Goal: Information Seeking & Learning: Learn about a topic

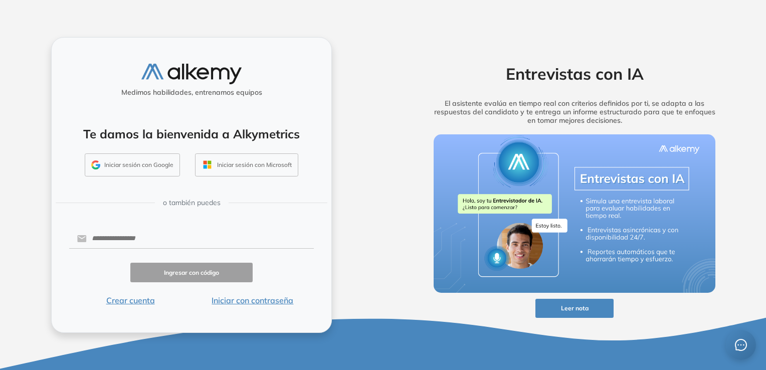
click at [238, 303] on button "Iniciar con contraseña" at bounding box center [252, 300] width 122 height 12
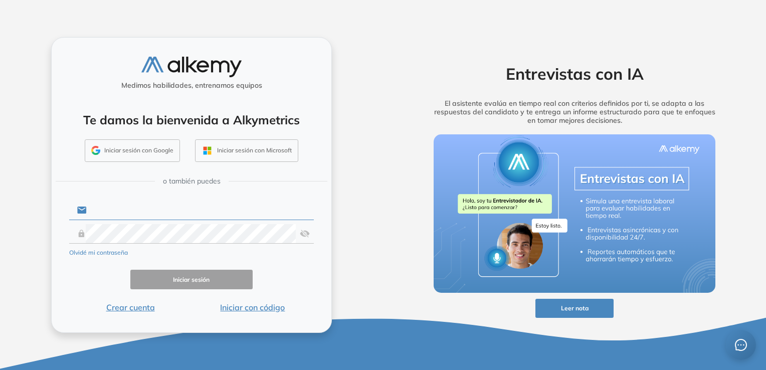
click at [167, 211] on input "text" at bounding box center [200, 210] width 227 height 19
type input "**********"
click at [185, 209] on form "**********" at bounding box center [191, 256] width 245 height 115
click at [185, 209] on input "**********" at bounding box center [200, 210] width 227 height 19
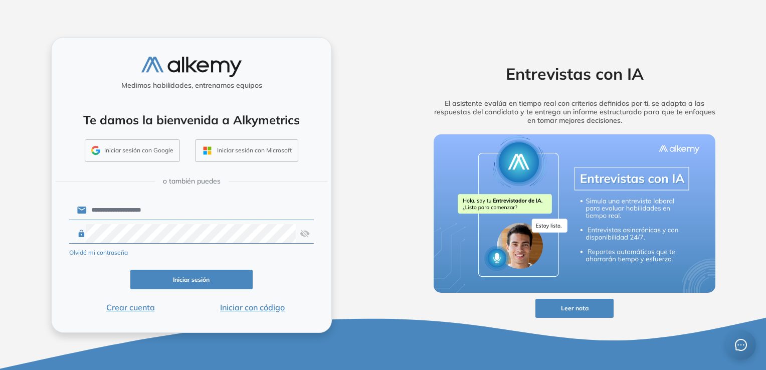
click at [172, 210] on input "**********" at bounding box center [200, 210] width 227 height 19
click at [84, 234] on icon at bounding box center [82, 234] width 6 height 8
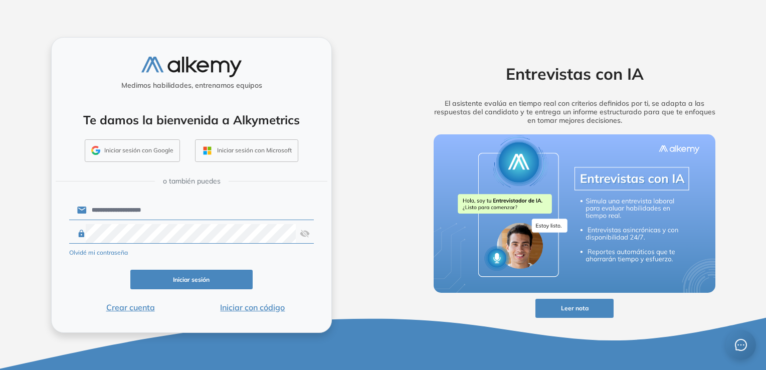
click at [304, 236] on img at bounding box center [305, 233] width 10 height 19
click at [222, 284] on button "Iniciar sesión" at bounding box center [191, 280] width 122 height 20
click at [183, 278] on button "Iniciar sesión" at bounding box center [191, 280] width 122 height 20
click at [184, 282] on button "Iniciar sesión" at bounding box center [191, 280] width 122 height 20
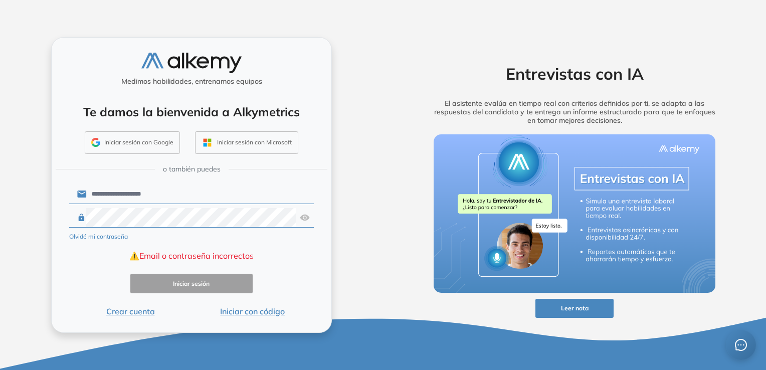
click at [182, 196] on input "**********" at bounding box center [200, 193] width 227 height 19
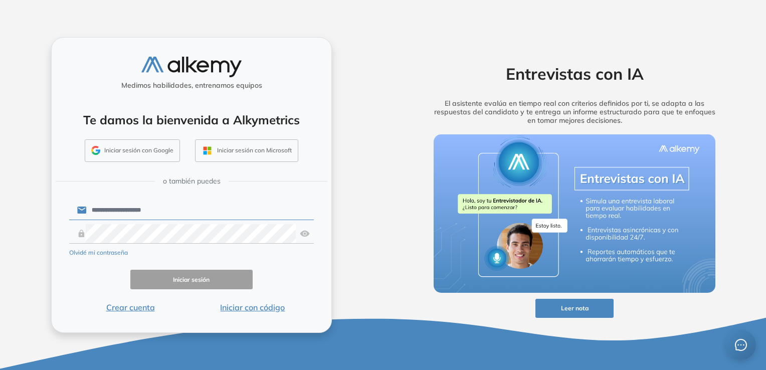
click at [90, 220] on input "**********" at bounding box center [200, 210] width 227 height 19
click at [96, 221] on form "**********" at bounding box center [191, 256] width 245 height 115
click at [188, 278] on button "Iniciar sesión" at bounding box center [191, 280] width 122 height 20
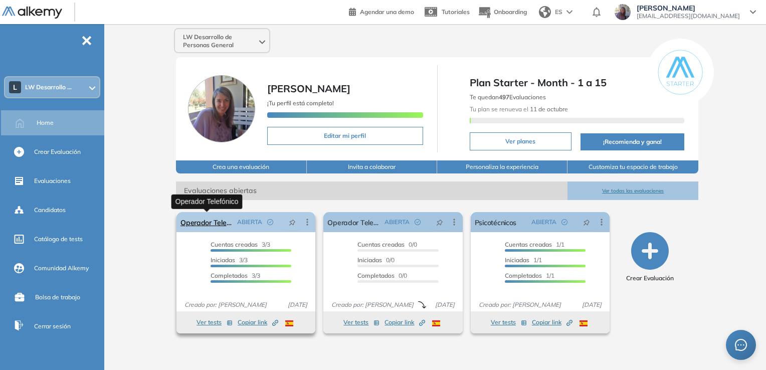
click at [203, 226] on link "Operador Telefónico" at bounding box center [206, 222] width 53 height 20
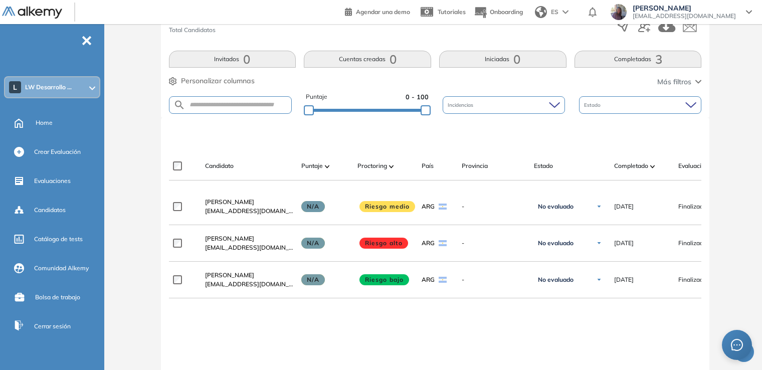
scroll to position [221, 0]
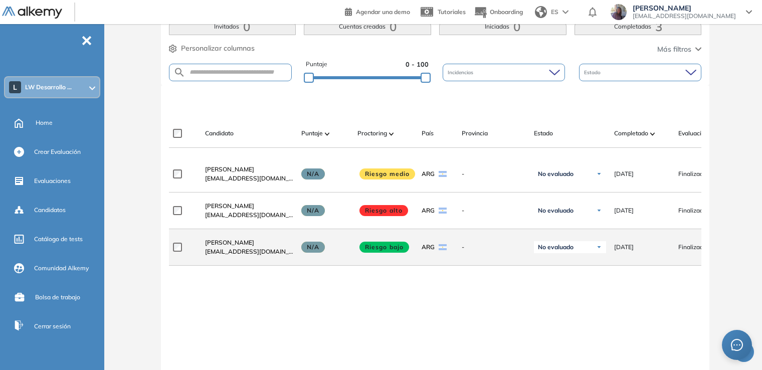
click at [241, 252] on span "[EMAIL_ADDRESS][DOMAIN_NAME]" at bounding box center [249, 251] width 88 height 9
click at [247, 246] on span "[PERSON_NAME]" at bounding box center [229, 243] width 49 height 8
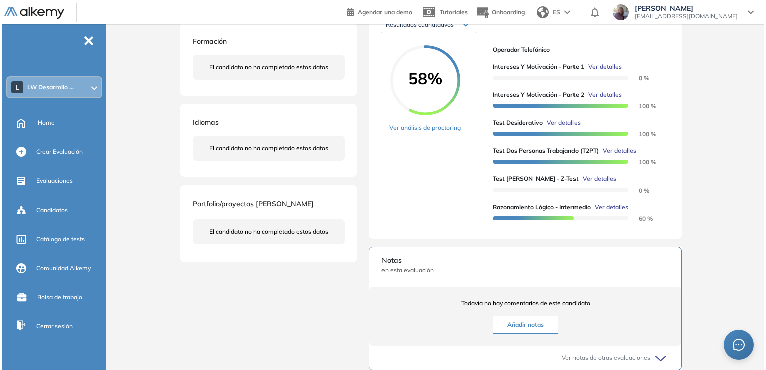
scroll to position [180, 0]
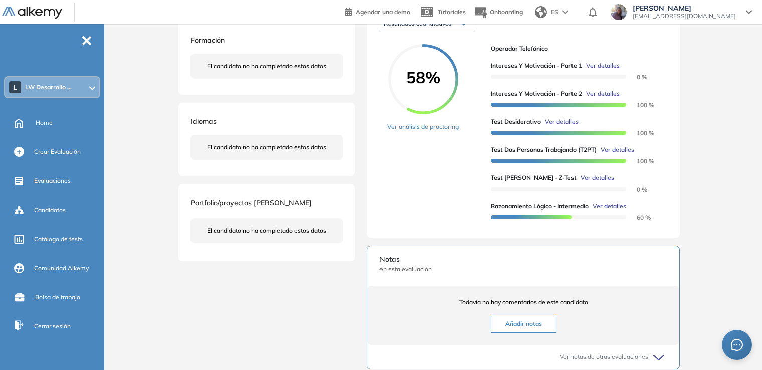
click at [604, 70] on span "Ver detalles" at bounding box center [603, 65] width 34 height 9
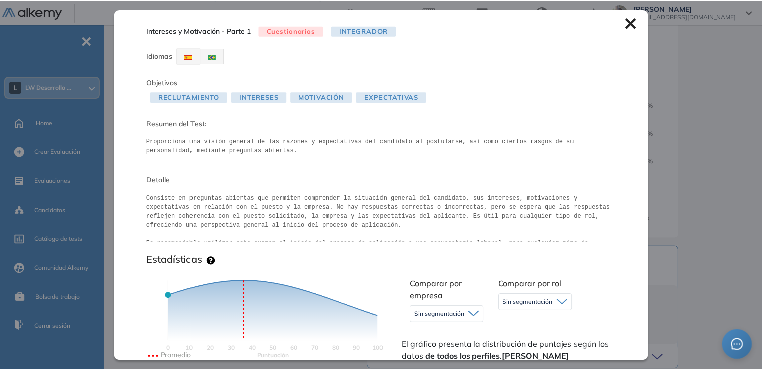
scroll to position [6, 0]
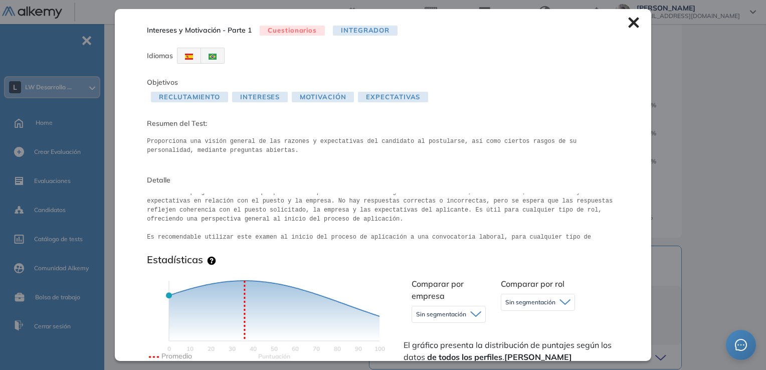
click at [624, 16] on div "Intereses y Motivación - Parte 1 Cuestionarios Integrador Idiomas Objetivos Rec…" at bounding box center [383, 184] width 536 height 351
click at [628, 27] on icon at bounding box center [633, 22] width 11 height 11
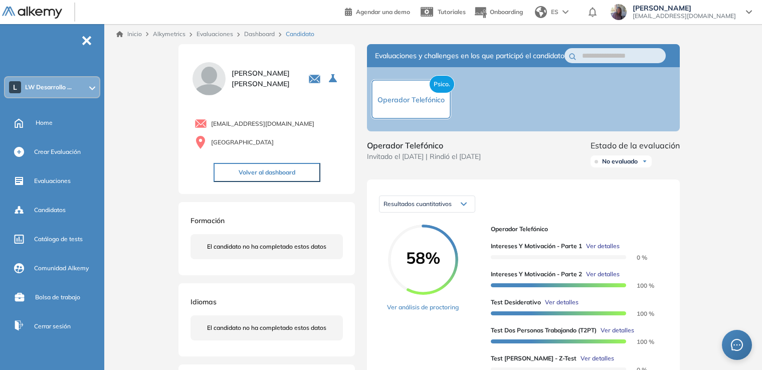
scroll to position [40, 0]
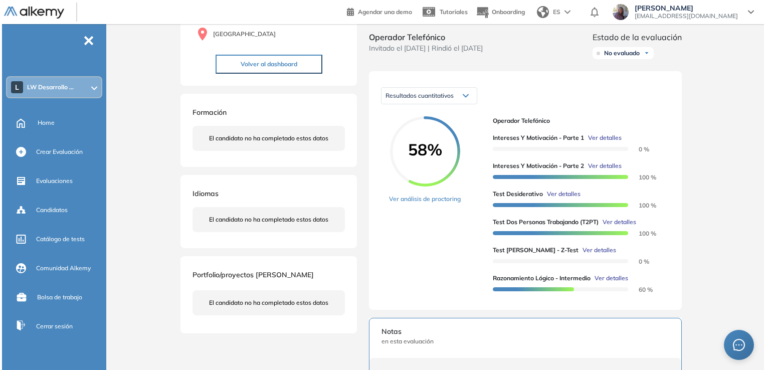
scroll to position [10, 0]
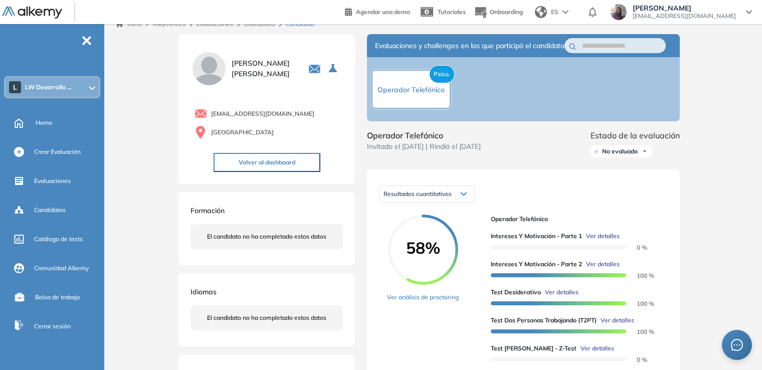
click at [604, 269] on span "Ver detalles" at bounding box center [603, 264] width 34 height 9
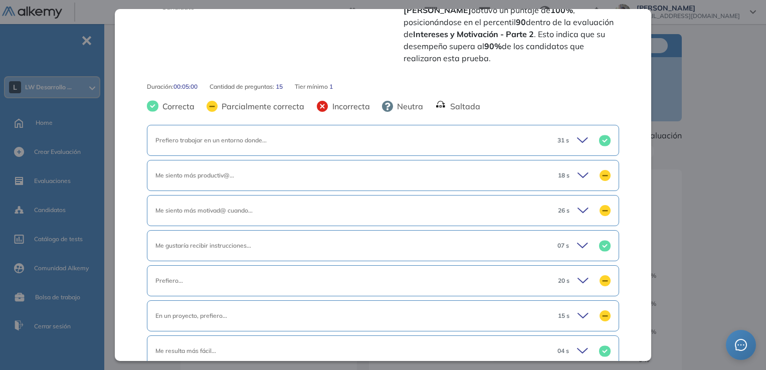
scroll to position [355, 0]
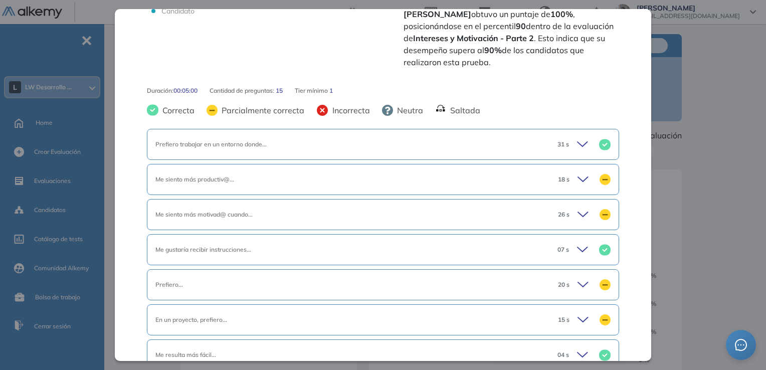
click at [577, 142] on icon at bounding box center [582, 144] width 10 height 5
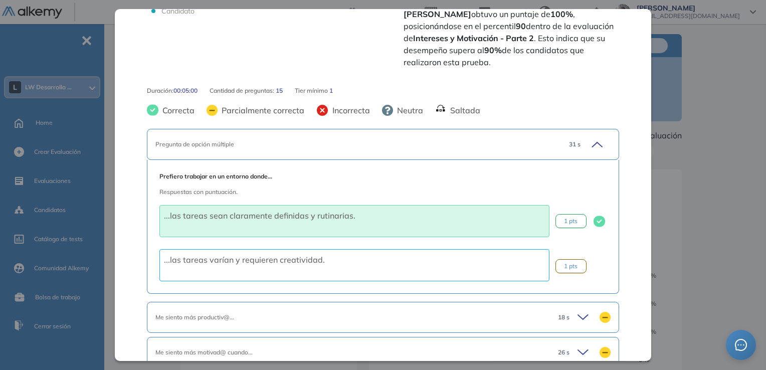
click at [593, 137] on icon at bounding box center [596, 144] width 14 height 14
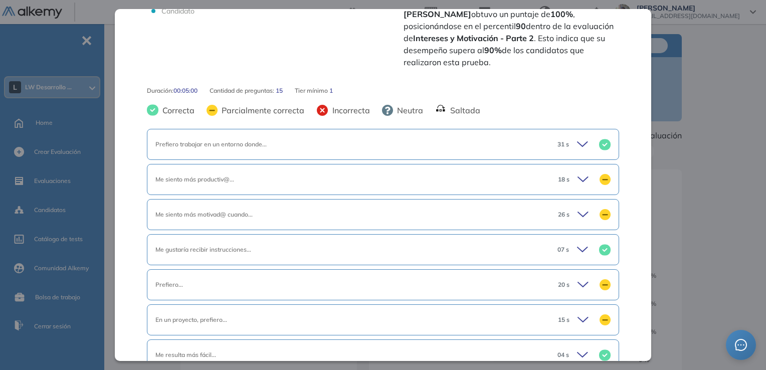
click at [577, 172] on icon at bounding box center [584, 179] width 14 height 14
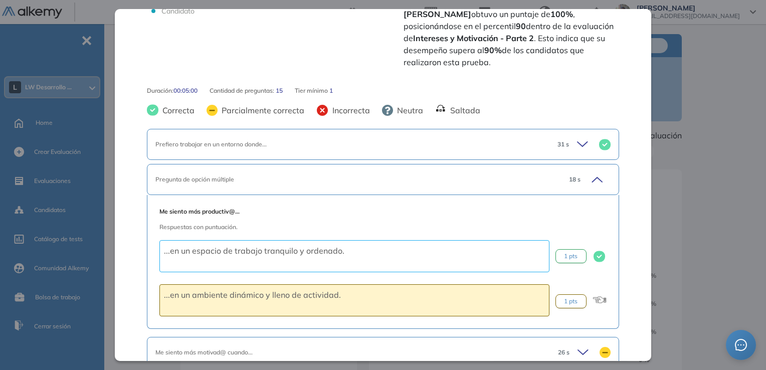
click at [589, 172] on icon at bounding box center [596, 179] width 14 height 14
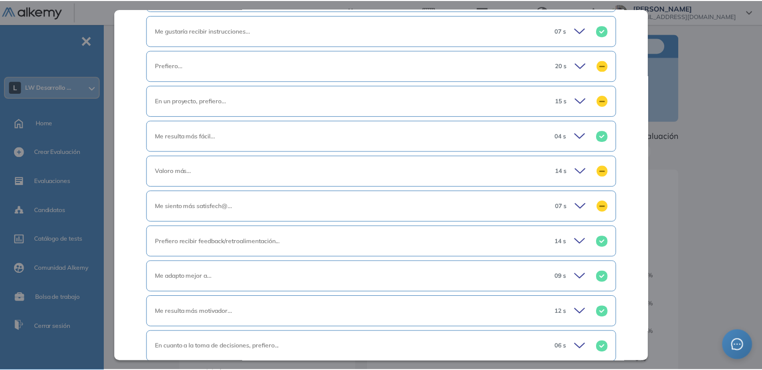
scroll to position [554, 0]
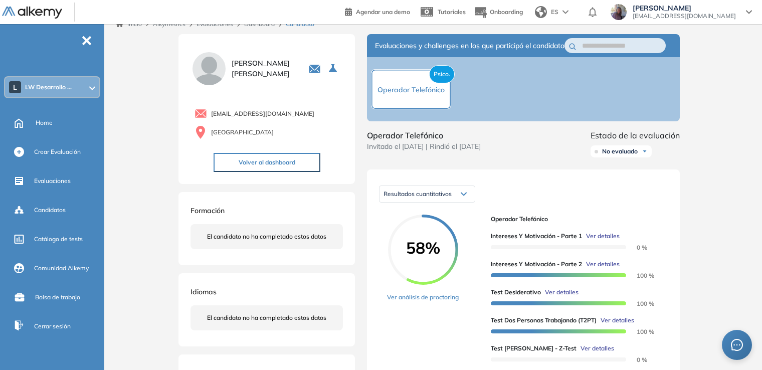
click at [696, 252] on div "Inicio Alkymetrics Evaluaciones Dashboard Candidato Intereses y Motivación - Pa…" at bounding box center [435, 368] width 654 height 708
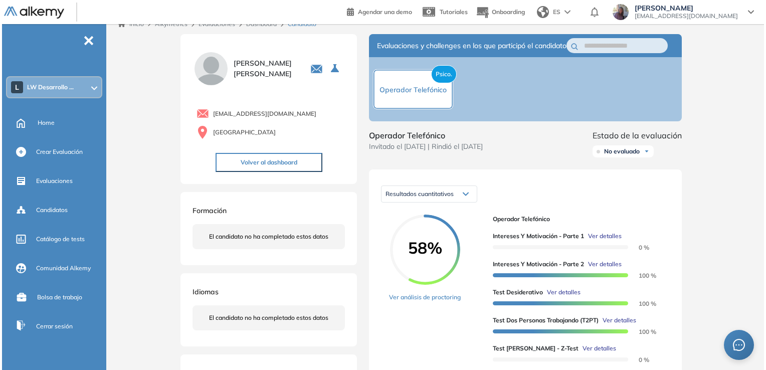
scroll to position [271, 0]
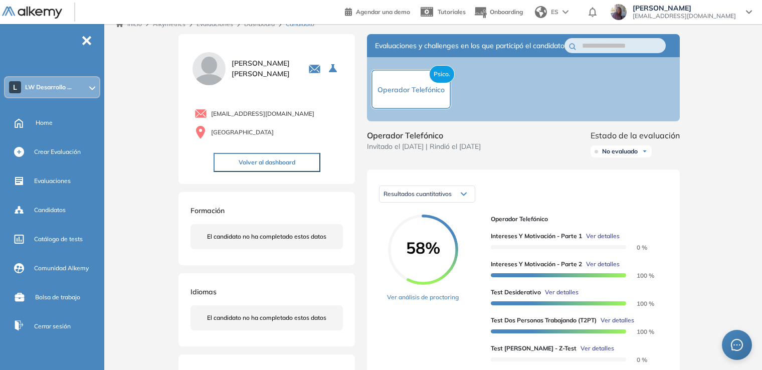
click at [607, 241] on span "Ver detalles" at bounding box center [603, 236] width 34 height 9
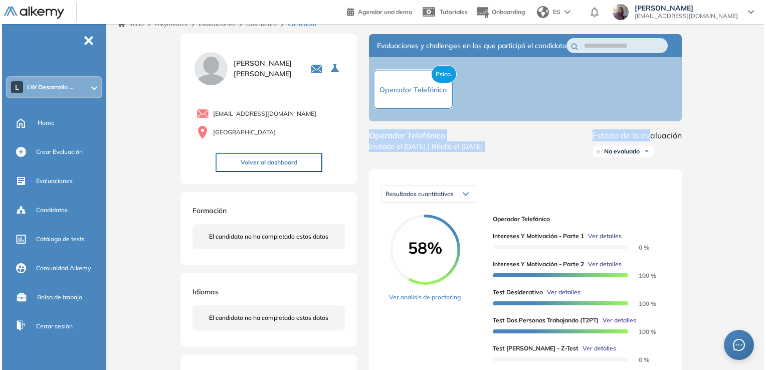
scroll to position [925, 0]
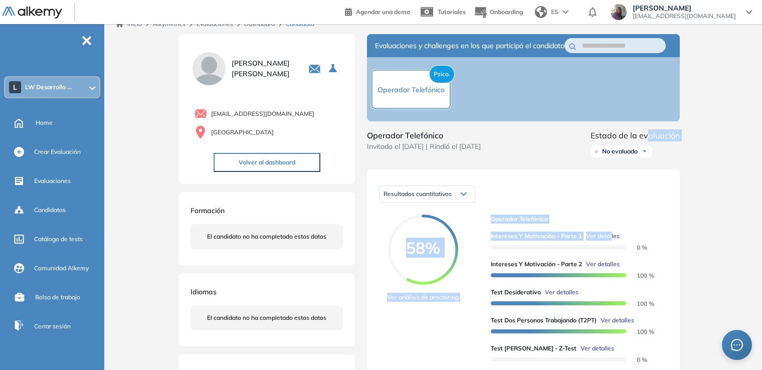
drag, startPoint x: 648, startPoint y: 133, endPoint x: 611, endPoint y: 248, distance: 120.2
click at [611, 248] on div "Duración : 00:00:00 Cantidad de preguntas: Correcta Parcialmente correcta Incor…" at bounding box center [434, 366] width 521 height 664
click at [611, 241] on span "Ver detalles" at bounding box center [603, 236] width 34 height 9
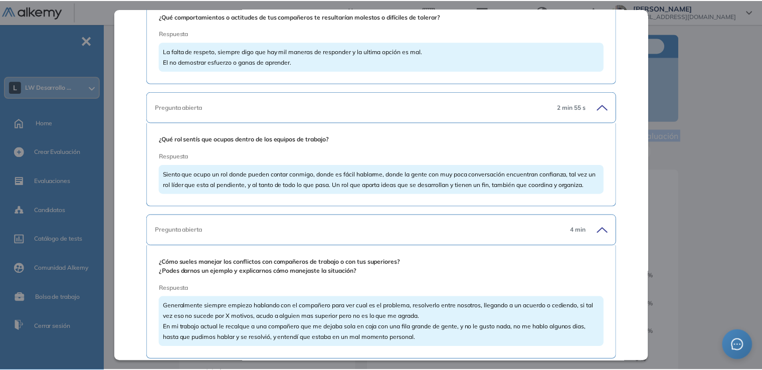
scroll to position [3992, 0]
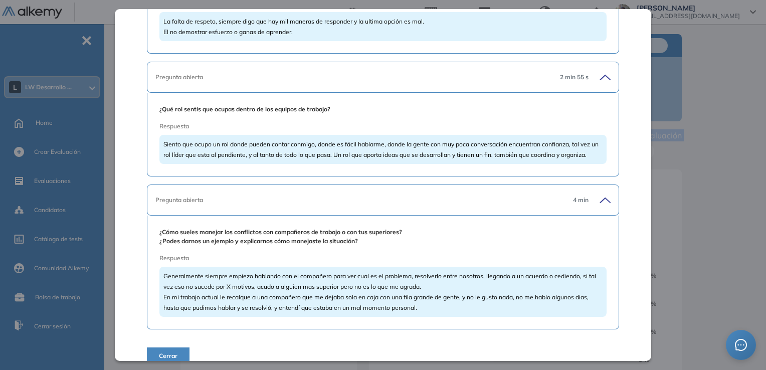
click at [177, 347] on button "Cerrar" at bounding box center [168, 355] width 43 height 17
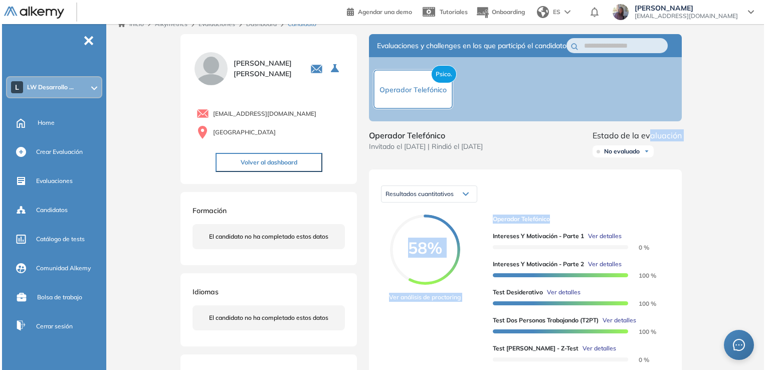
scroll to position [481, 0]
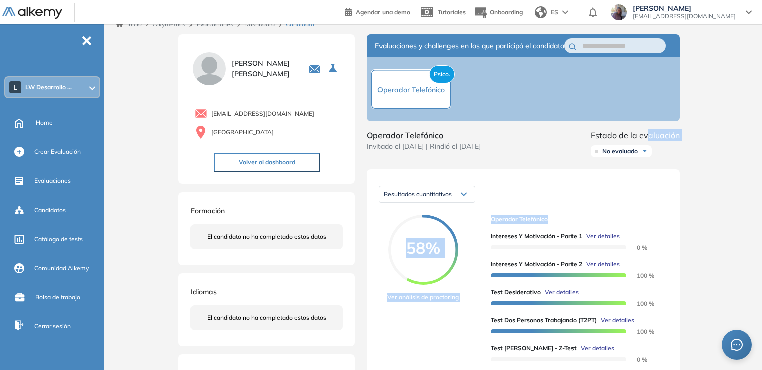
click at [670, 227] on div "Resultados cuantitativos Resultados cuantitativos Resultados relativos 58% Ver …" at bounding box center [523, 288] width 313 height 239
click at [566, 297] on span "Ver detalles" at bounding box center [562, 292] width 34 height 9
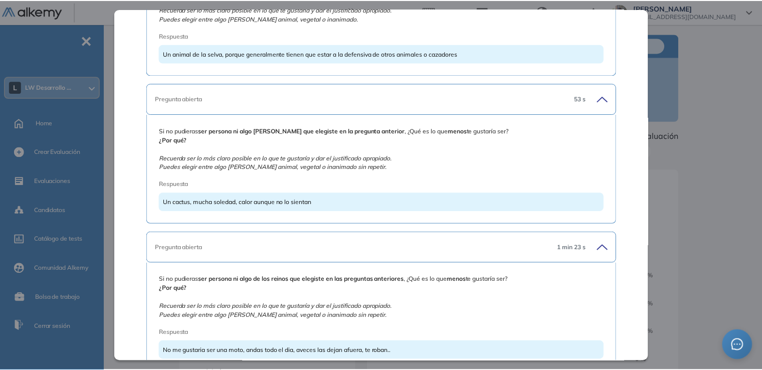
scroll to position [1087, 0]
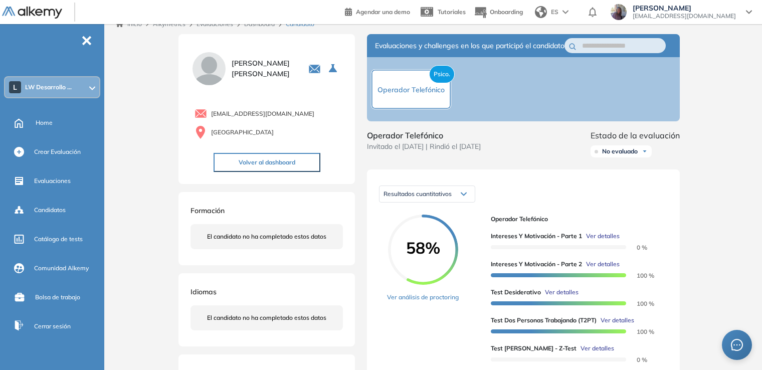
click at [736, 263] on div "Inicio Alkymetrics Evaluaciones Dashboard Candidato Test Desiderativo Proyectiv…" at bounding box center [435, 368] width 654 height 708
click at [621, 325] on span "Ver detalles" at bounding box center [618, 320] width 34 height 9
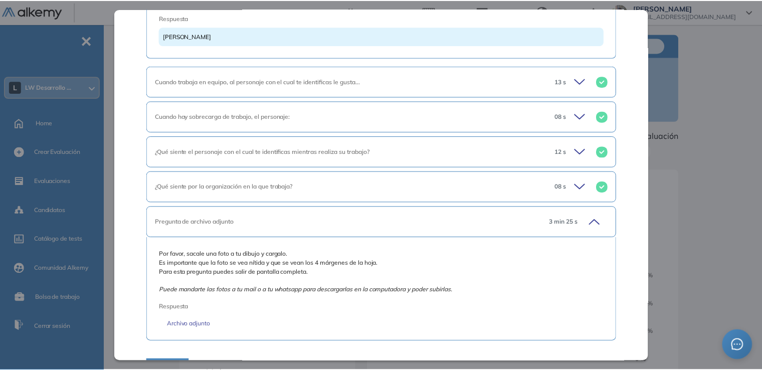
scroll to position [1136, 0]
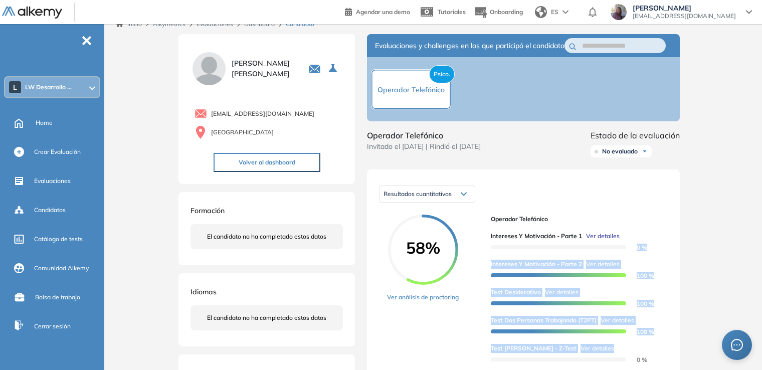
drag, startPoint x: 635, startPoint y: 362, endPoint x: 699, endPoint y: 252, distance: 127.8
click at [699, 252] on div "Inicio Alkymetrics Evaluaciones Dashboard Candidato Test Dos Personas Trabajand…" at bounding box center [435, 368] width 654 height 708
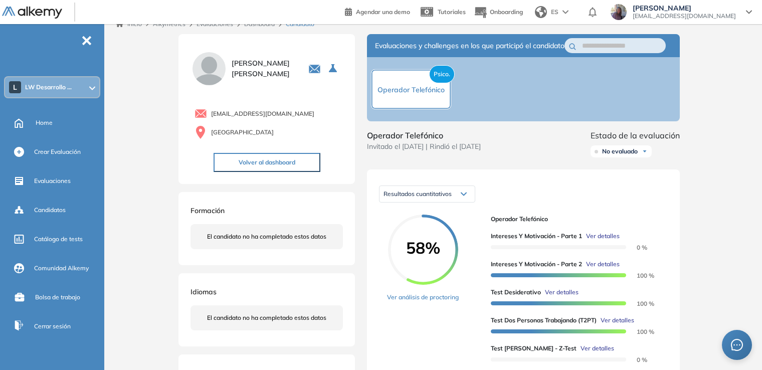
scroll to position [724, 0]
click at [699, 252] on div "Inicio Alkymetrics Evaluaciones Dashboard Candidato Duración : 00:00:00 Cantida…" at bounding box center [435, 368] width 654 height 708
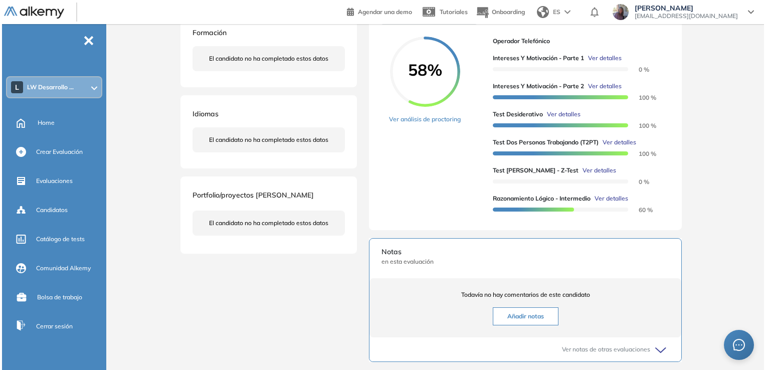
scroll to position [189, 0]
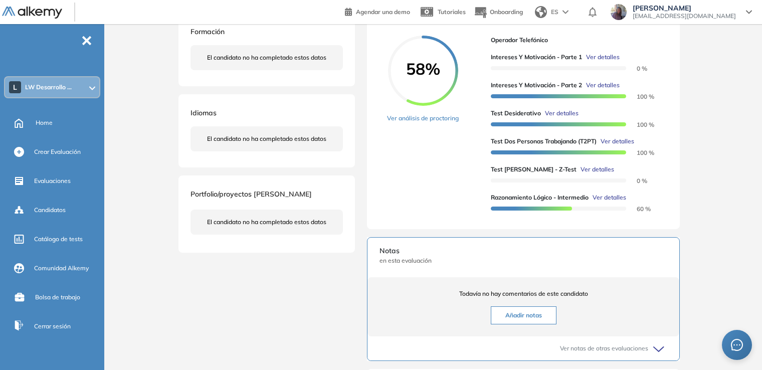
click at [612, 202] on span "Ver detalles" at bounding box center [610, 197] width 34 height 9
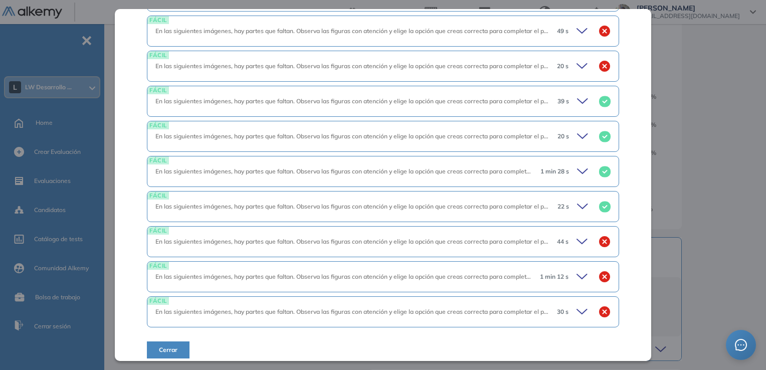
scroll to position [786, 0]
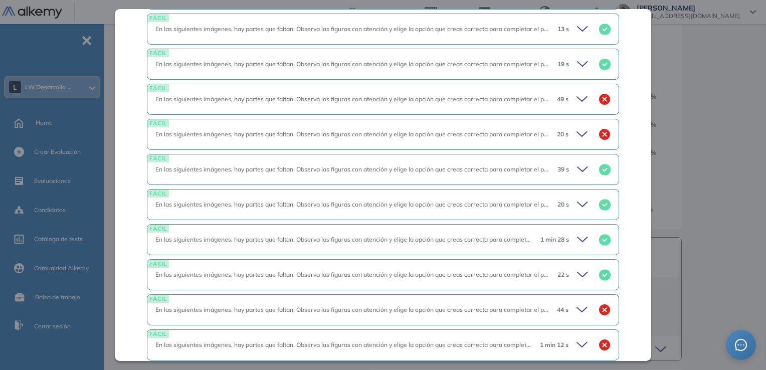
click at [645, 266] on div "Razonamiento Lógico - Intermedio Lógica Intermedio Idiomas Objetivos Resolución…" at bounding box center [383, 184] width 536 height 351
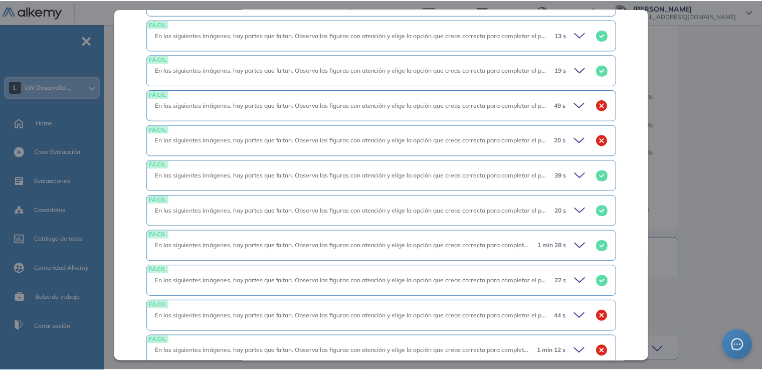
scroll to position [846, 0]
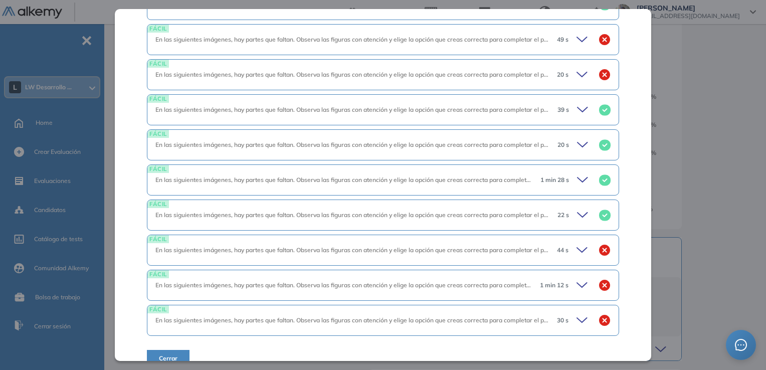
click at [169, 354] on span "Cerrar" at bounding box center [168, 358] width 19 height 9
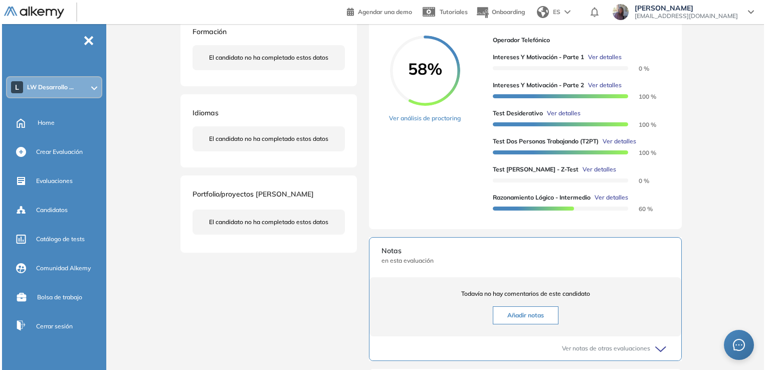
scroll to position [446, 0]
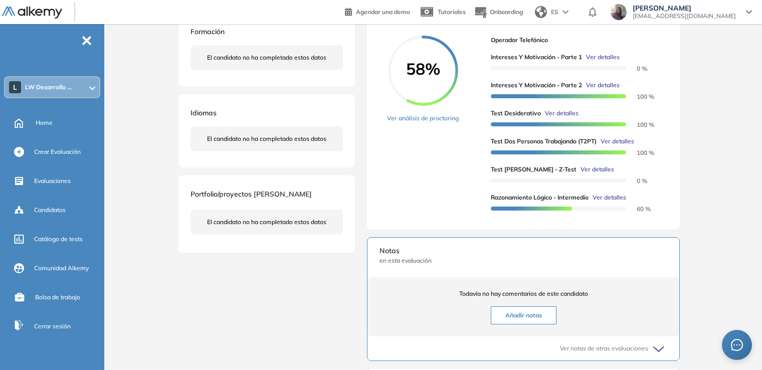
click at [584, 174] on span "Ver detalles" at bounding box center [598, 169] width 34 height 9
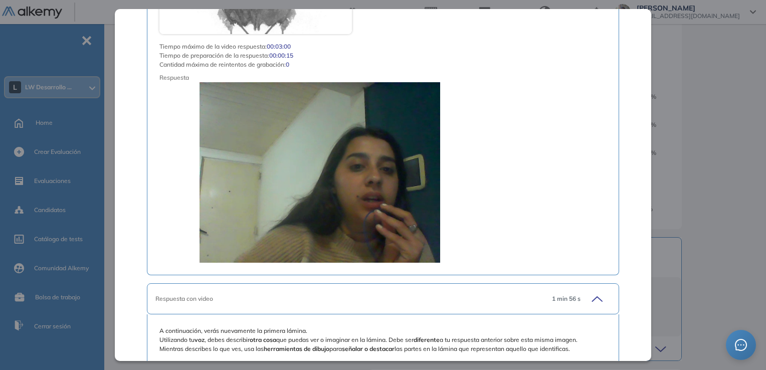
scroll to position [1165, 0]
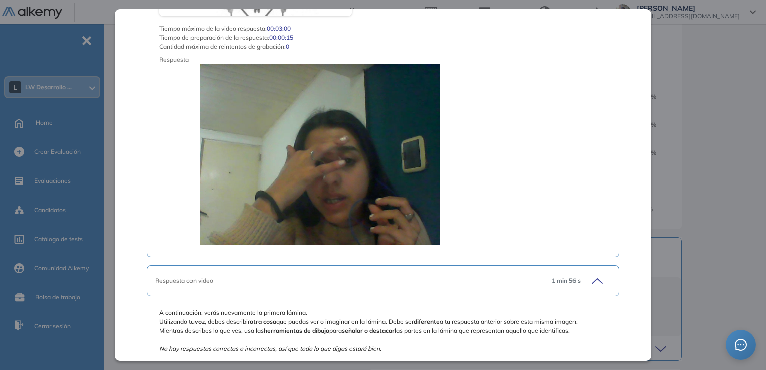
click at [251, 141] on video at bounding box center [319, 154] width 321 height 180
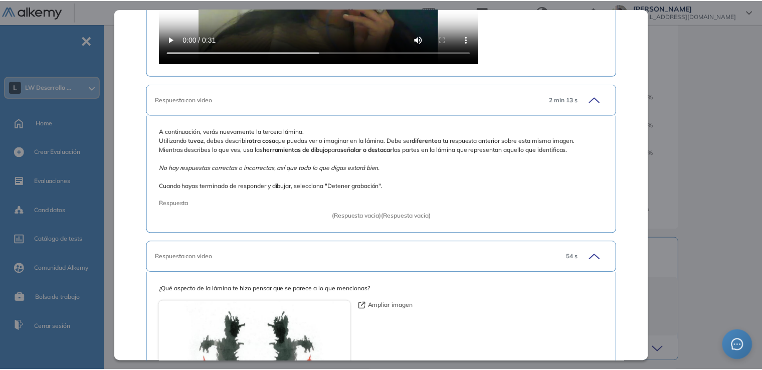
scroll to position [4177, 0]
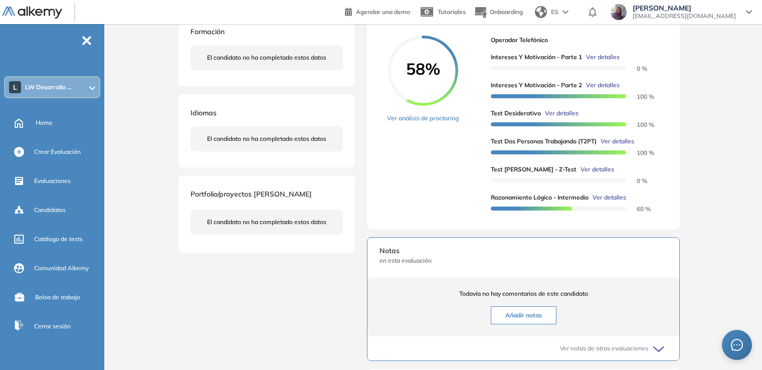
click at [701, 248] on div "Inicio Alkymetrics Evaluaciones Dashboard Candidato Test [PERSON_NAME] - Z-Test…" at bounding box center [435, 189] width 654 height 708
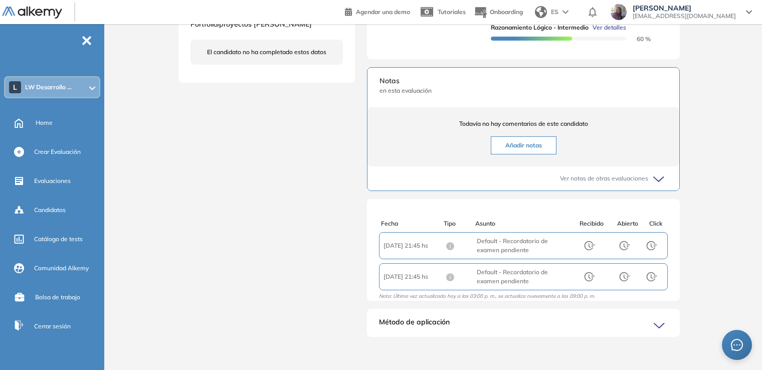
scroll to position [371, 0]
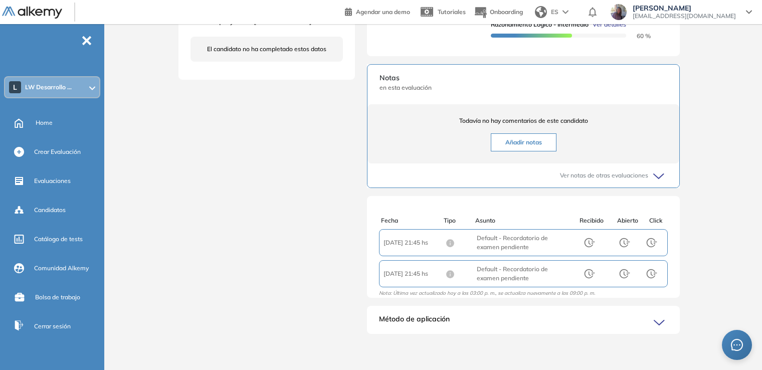
click at [660, 325] on icon at bounding box center [661, 323] width 14 height 14
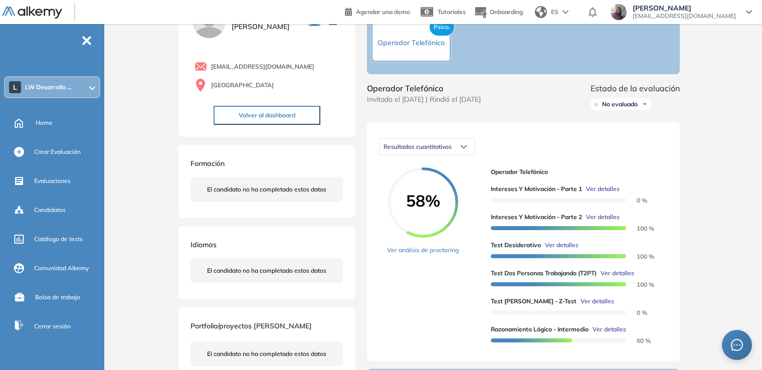
scroll to position [38, 0]
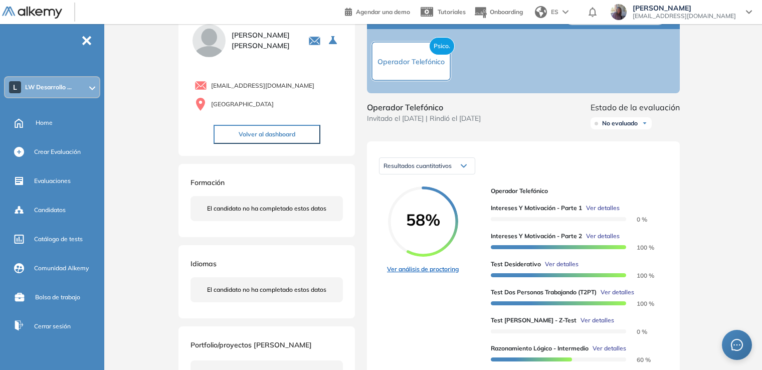
click at [424, 274] on link "Ver análisis de proctoring" at bounding box center [423, 269] width 72 height 9
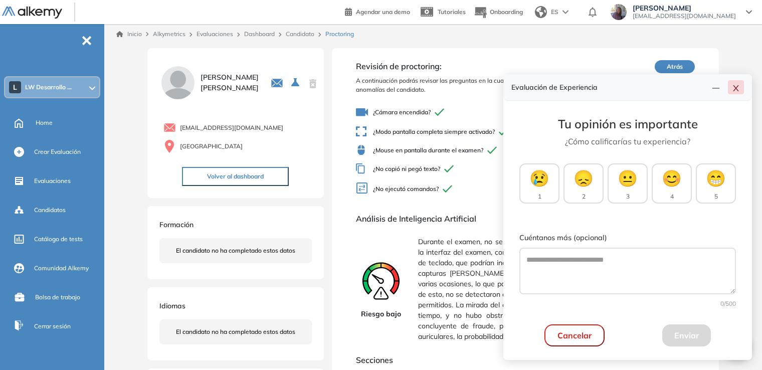
click at [742, 87] on button "button" at bounding box center [736, 87] width 16 height 14
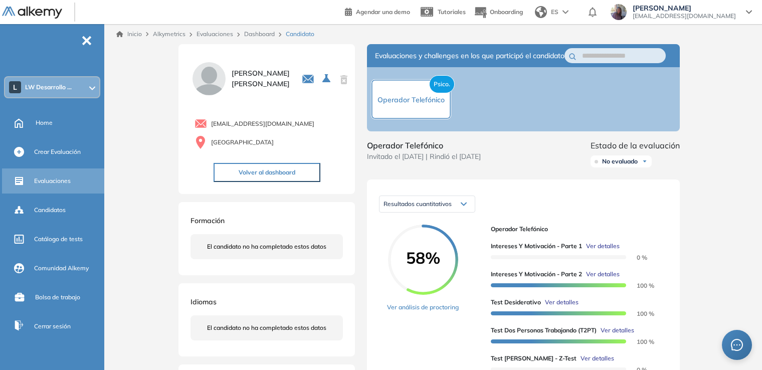
click at [47, 181] on span "Evaluaciones" at bounding box center [52, 180] width 37 height 9
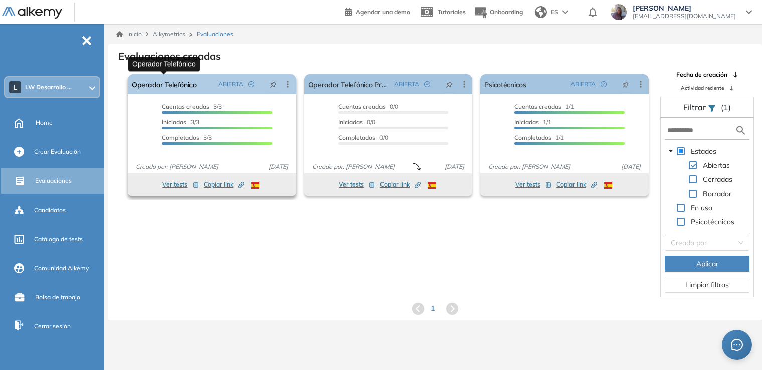
click at [156, 86] on link "Operador Telefónico" at bounding box center [164, 84] width 65 height 20
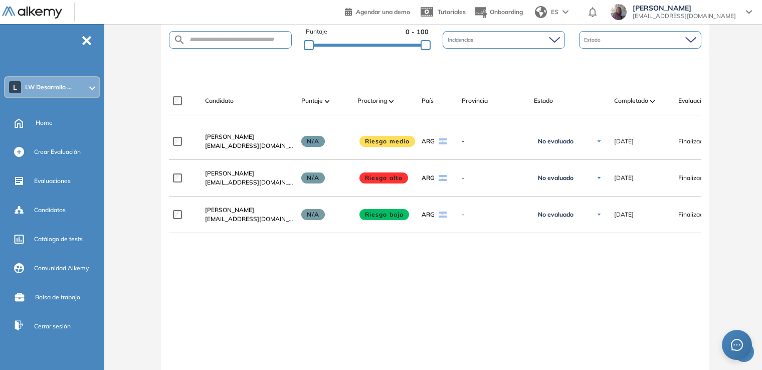
scroll to position [250, 0]
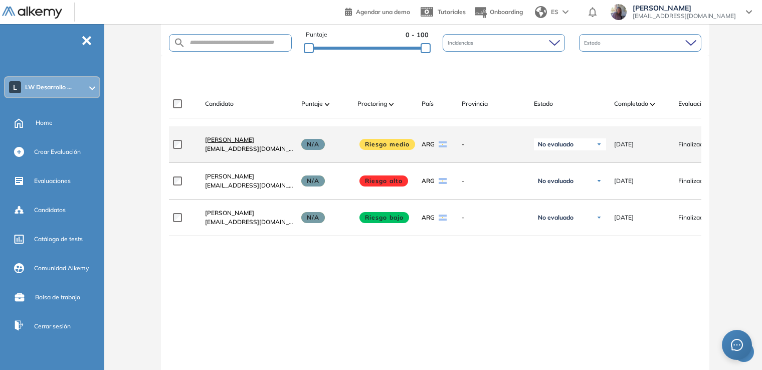
click at [228, 142] on span "[PERSON_NAME]" at bounding box center [229, 140] width 49 height 8
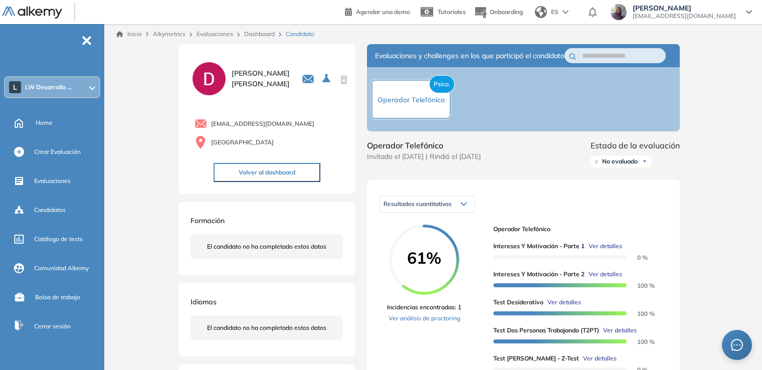
click at [597, 251] on span "Ver detalles" at bounding box center [606, 246] width 34 height 9
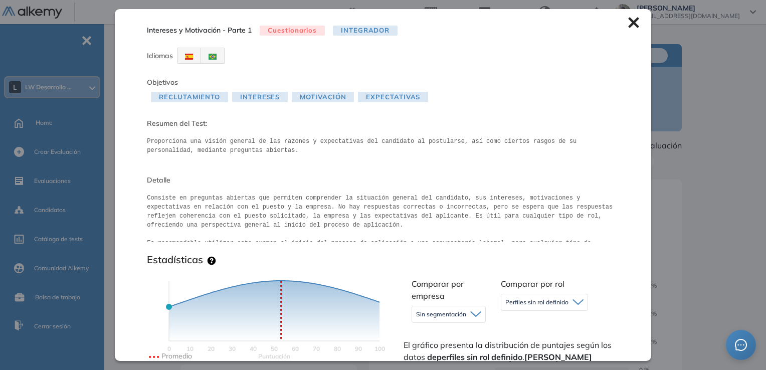
scroll to position [6, 0]
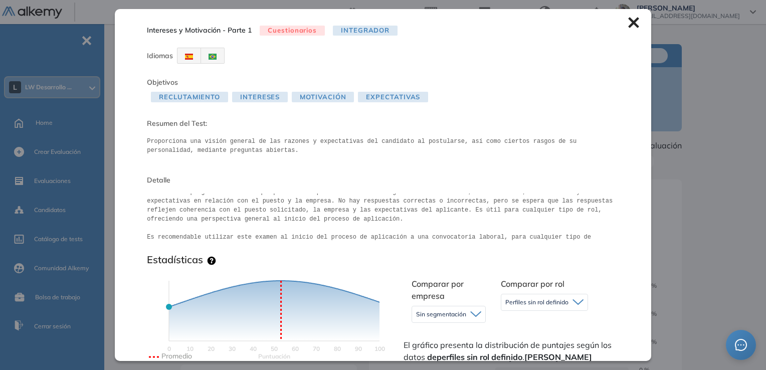
click at [609, 274] on div "Comparar por empresa Sin segmentación Sin segmentación Comparar por rol Perfile…" at bounding box center [511, 349] width 218 height 151
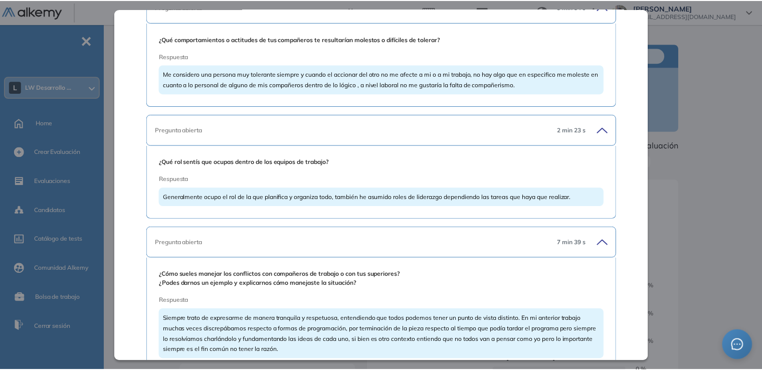
scroll to position [3877, 0]
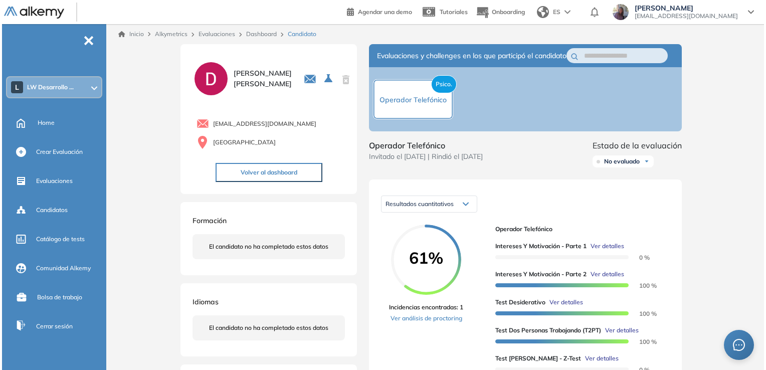
scroll to position [3465, 0]
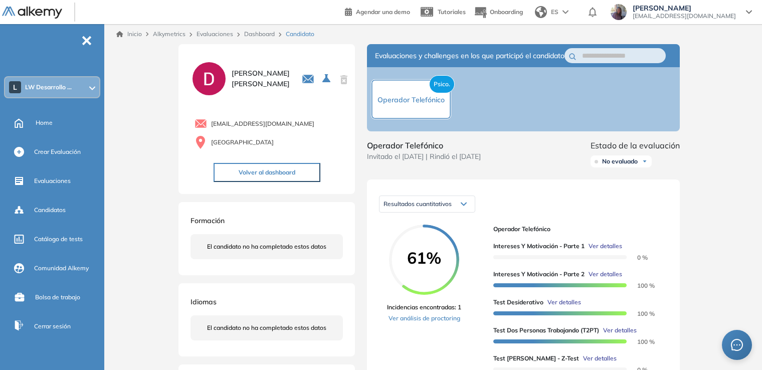
click at [607, 279] on span "Ver detalles" at bounding box center [606, 274] width 34 height 9
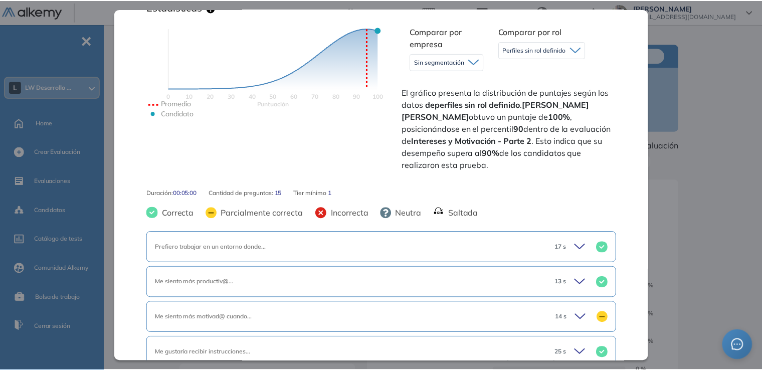
scroll to position [213, 0]
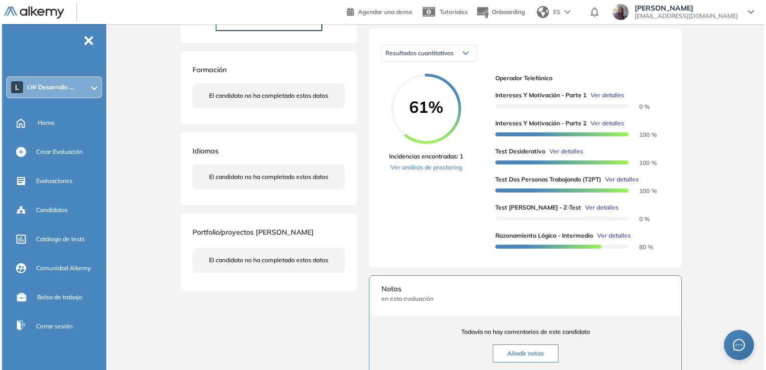
scroll to position [150, 0]
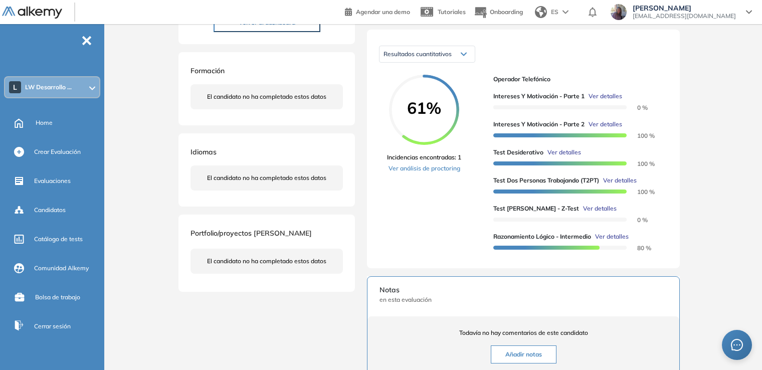
click at [563, 157] on span "Ver detalles" at bounding box center [564, 152] width 34 height 9
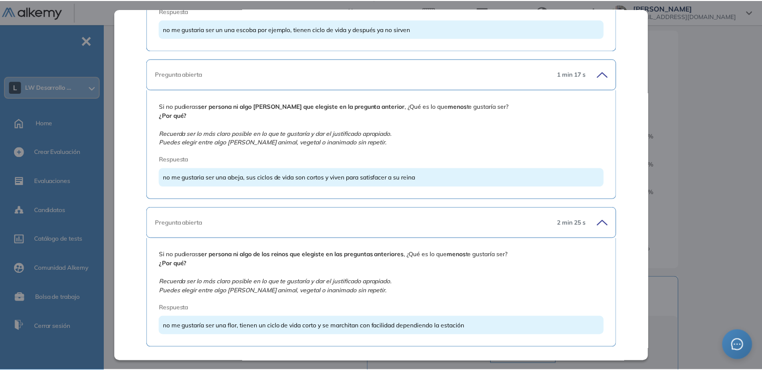
scroll to position [1070, 0]
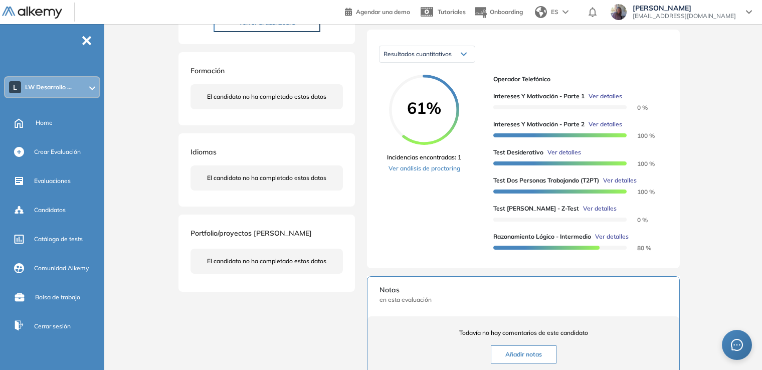
click at [689, 294] on div "Test Desiderativo Proyectivas Integrador Idiomas Objetivos Proyectiva Rasgos de…" at bounding box center [434, 226] width 521 height 664
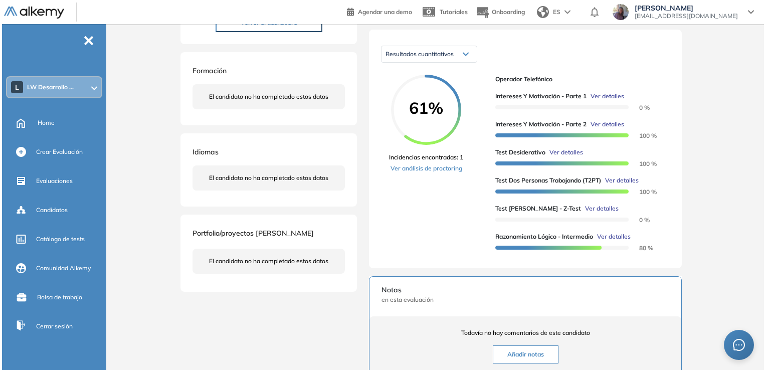
scroll to position [674, 0]
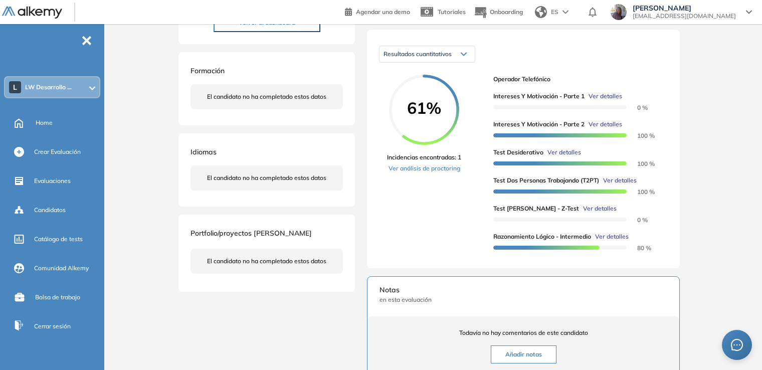
click at [617, 185] on span "Ver detalles" at bounding box center [620, 180] width 34 height 9
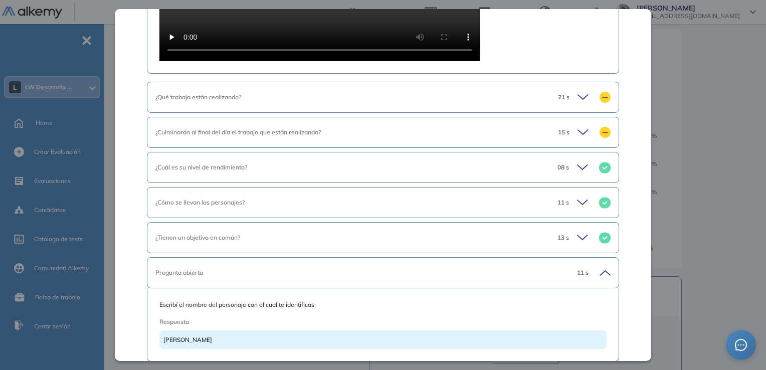
scroll to position [819, 0]
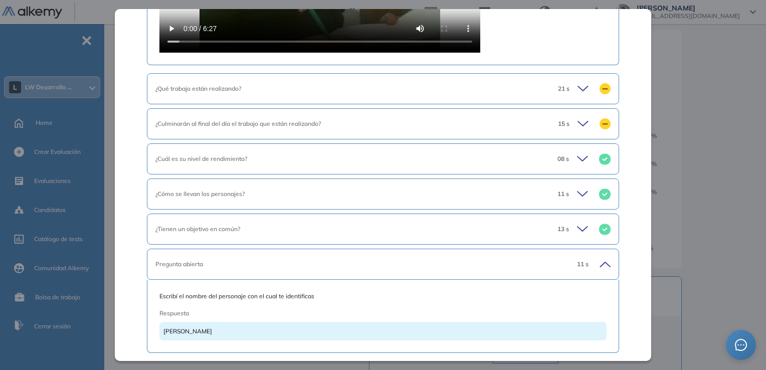
click at [577, 86] on icon at bounding box center [584, 89] width 14 height 14
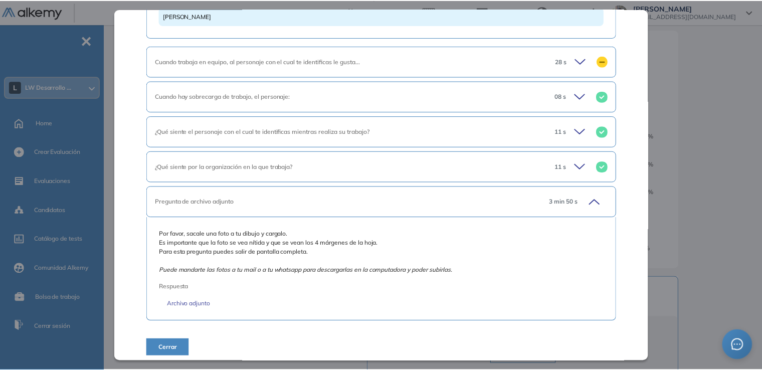
scroll to position [1318, 0]
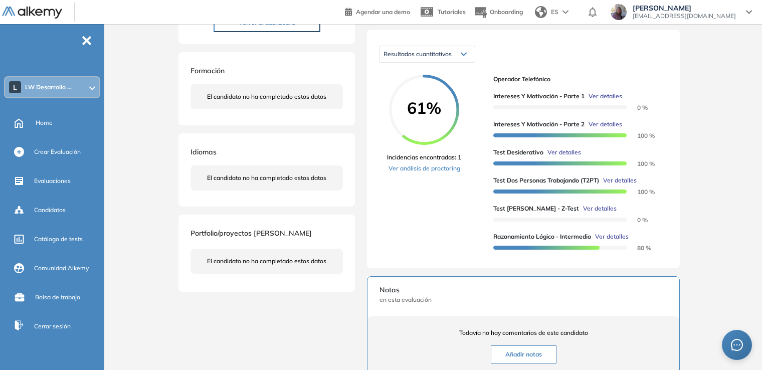
click at [704, 246] on div "Inicio Alkymetrics Evaluaciones Dashboard Candidato Test Dos Personas Trabajand…" at bounding box center [435, 228] width 654 height 708
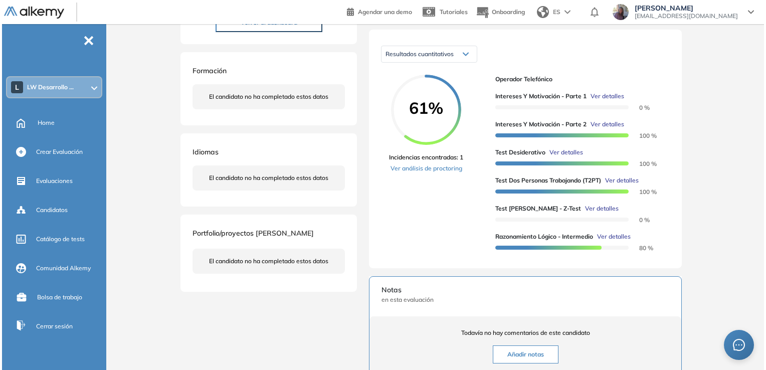
scroll to position [906, 0]
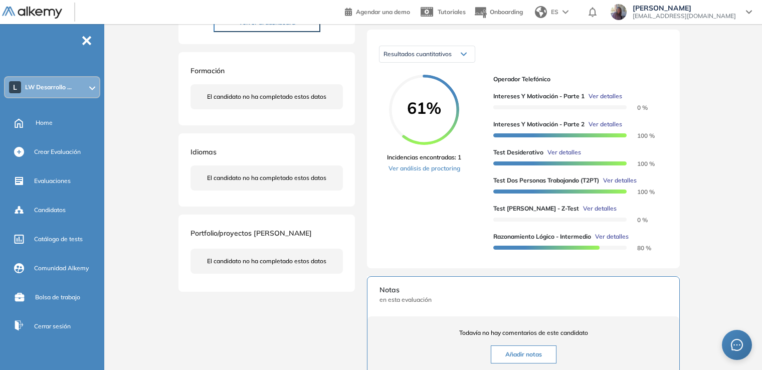
click at [583, 213] on span "Ver detalles" at bounding box center [600, 208] width 34 height 9
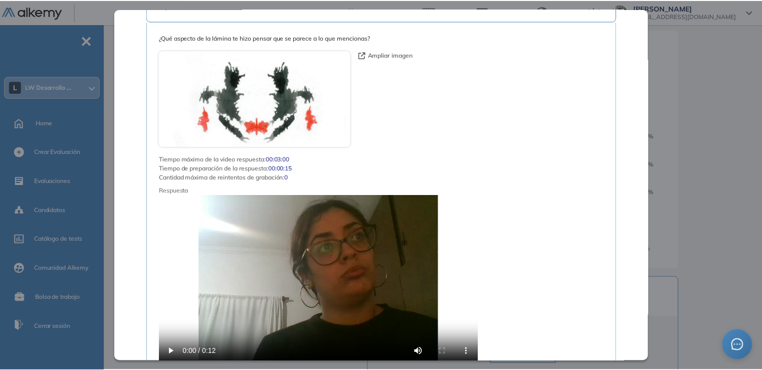
scroll to position [5029, 0]
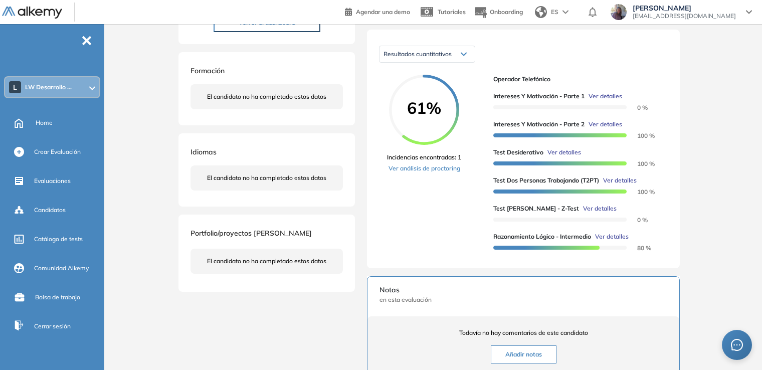
click at [715, 254] on div "Inicio Alkymetrics Evaluaciones Dashboard Candidato Test [PERSON_NAME] - Z-Test…" at bounding box center [435, 228] width 654 height 708
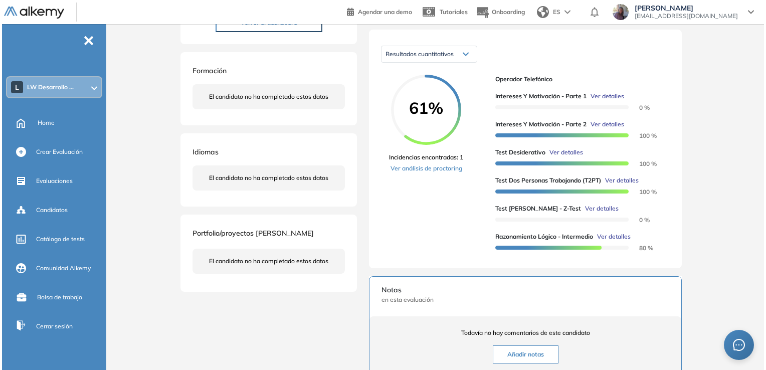
scroll to position [4804, 0]
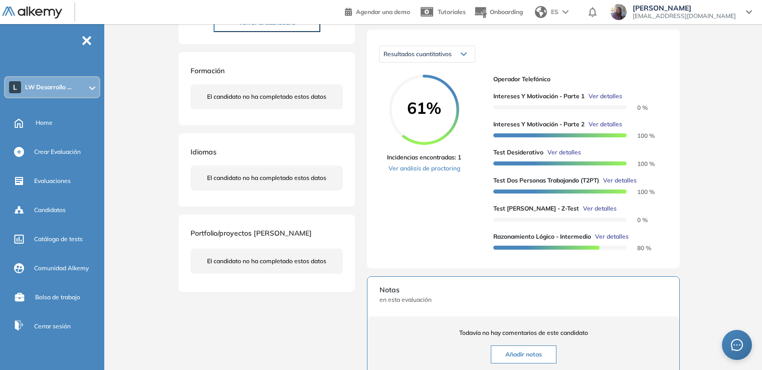
click at [614, 241] on span "Ver detalles" at bounding box center [612, 236] width 34 height 9
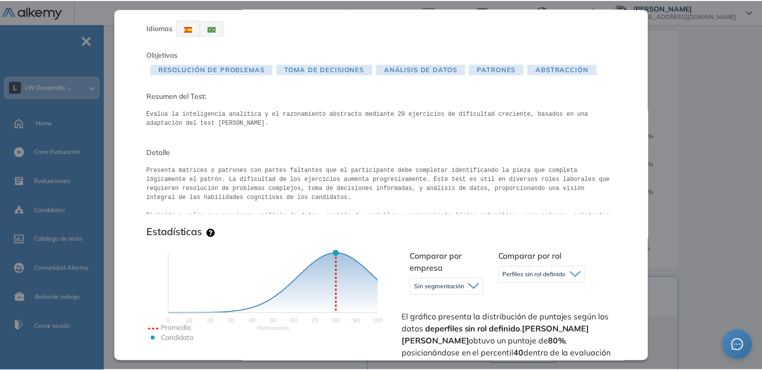
scroll to position [0, 0]
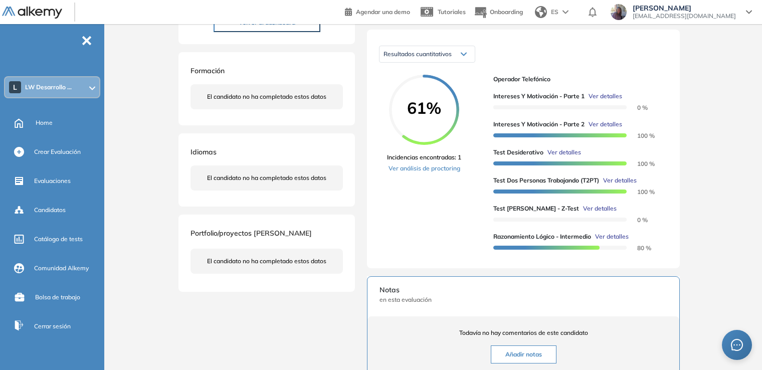
click at [694, 116] on div "Razonamiento Lógico - Intermedio Lógica Intermedio Idiomas Objetivos Resolución…" at bounding box center [434, 226] width 521 height 664
click at [426, 173] on link "Ver análisis de proctoring" at bounding box center [424, 168] width 74 height 9
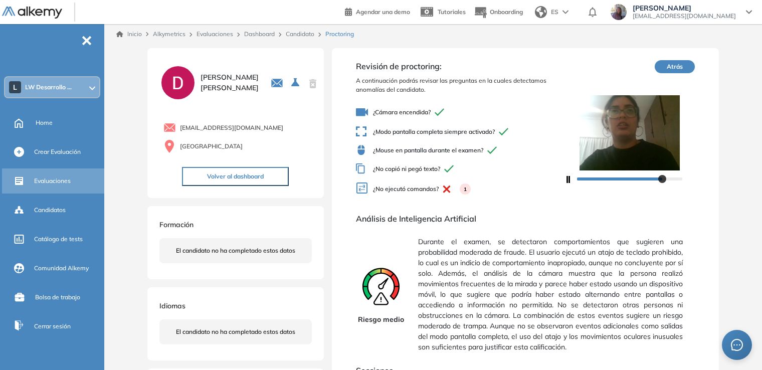
click at [50, 182] on span "Evaluaciones" at bounding box center [52, 180] width 37 height 9
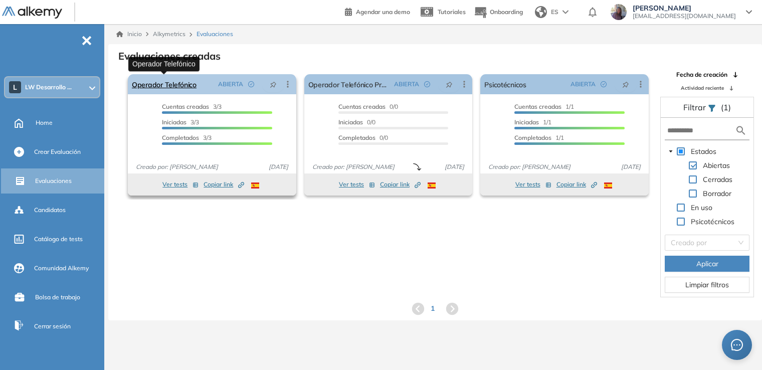
click at [180, 84] on link "Operador Telefónico" at bounding box center [164, 84] width 65 height 20
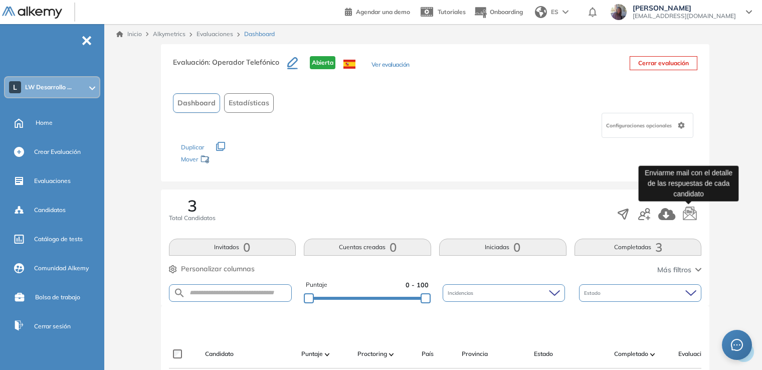
click at [689, 212] on icon "button" at bounding box center [690, 213] width 14 height 14
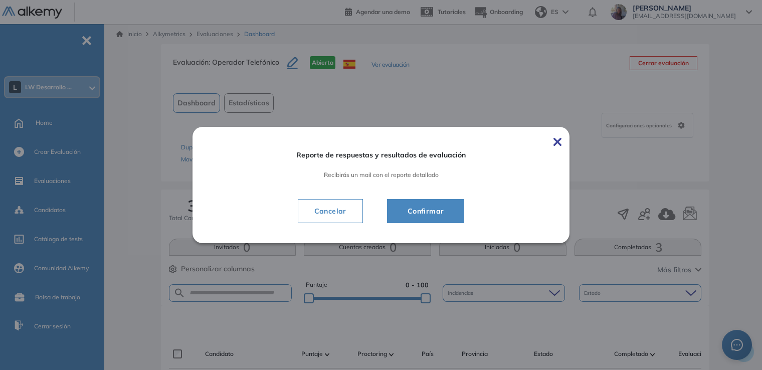
click at [420, 212] on span "Confirmar" at bounding box center [426, 211] width 53 height 12
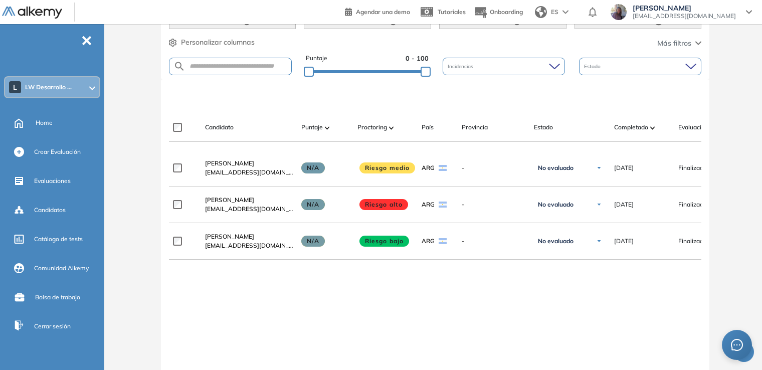
scroll to position [228, 0]
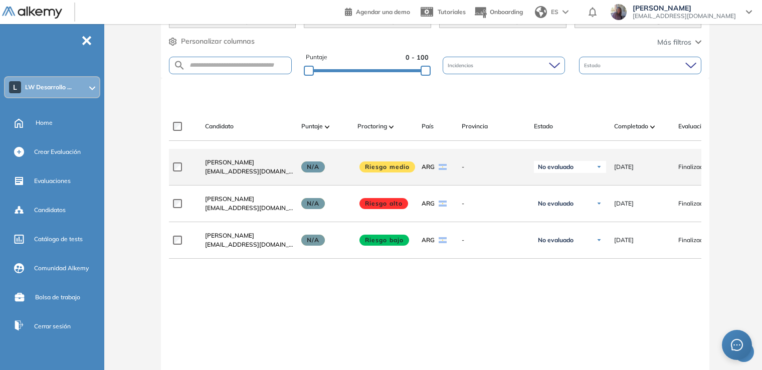
click at [598, 170] on img at bounding box center [599, 167] width 6 height 6
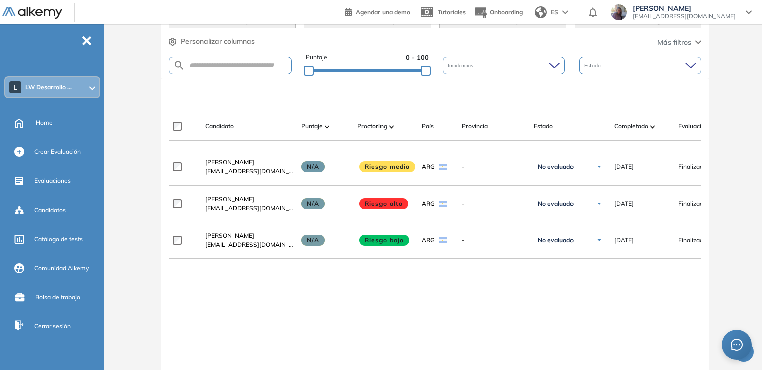
drag, startPoint x: 761, startPoint y: 189, endPoint x: 761, endPoint y: 183, distance: 5.5
click at [761, 183] on div "Evaluación : Operador Telefónico Abierta Ver evaluación Cerrar evaluación Dashb…" at bounding box center [435, 136] width 654 height 639
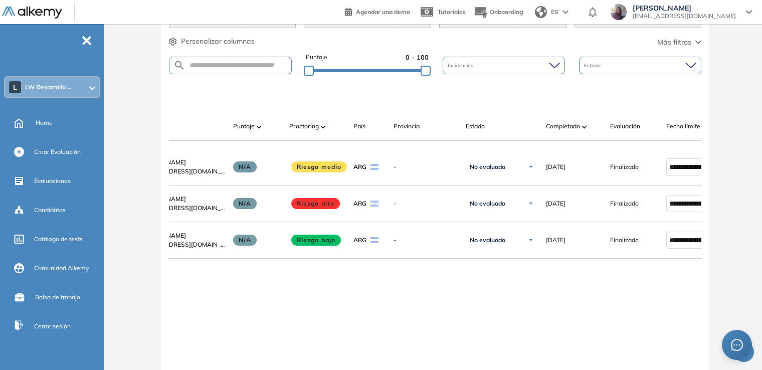
scroll to position [0, 0]
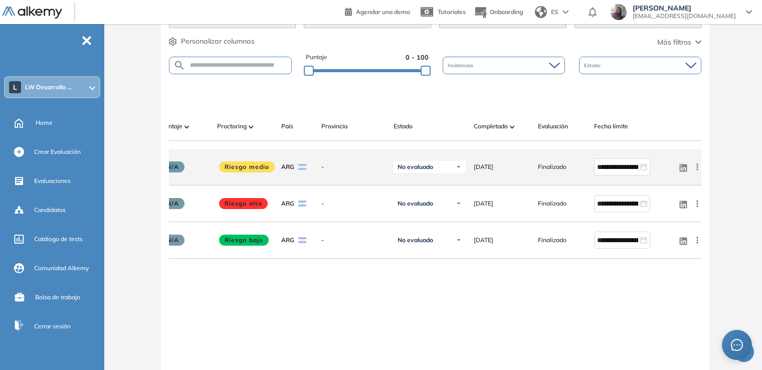
click at [698, 167] on icon at bounding box center [697, 167] width 10 height 10
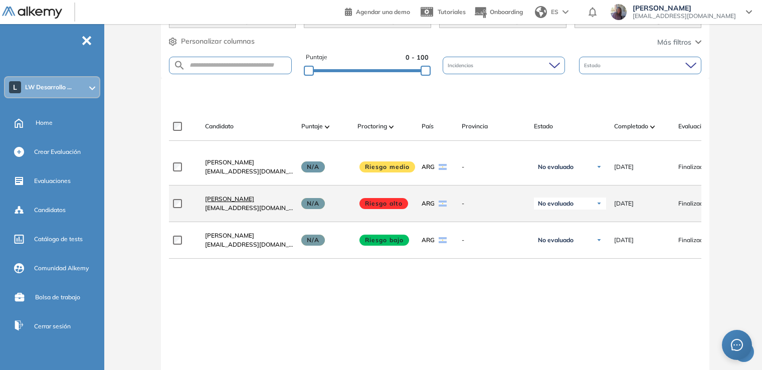
click at [213, 203] on span "[PERSON_NAME]" at bounding box center [229, 199] width 49 height 8
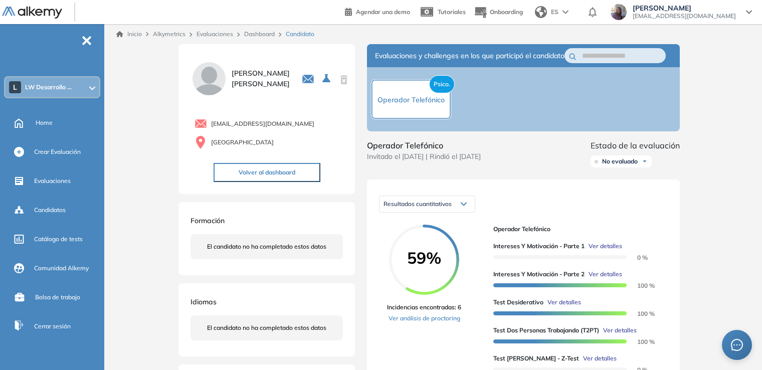
click at [647, 164] on img at bounding box center [645, 161] width 6 height 6
click at [694, 182] on div "Duración : 00:00:00 Cantidad de preguntas: Correcta Parcialmente correcta Incor…" at bounding box center [434, 376] width 521 height 664
click at [609, 251] on span "Ver detalles" at bounding box center [606, 246] width 34 height 9
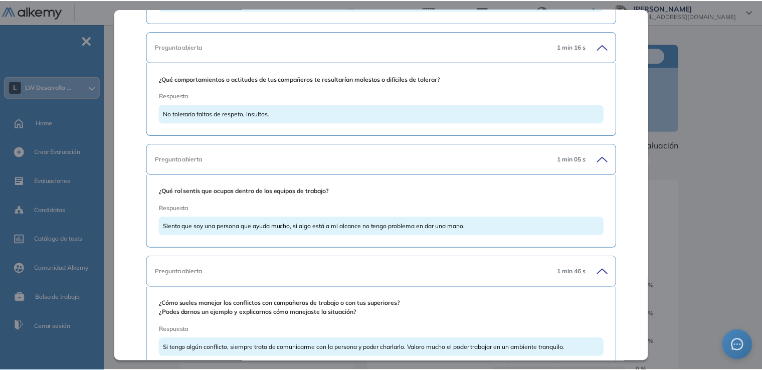
scroll to position [3737, 0]
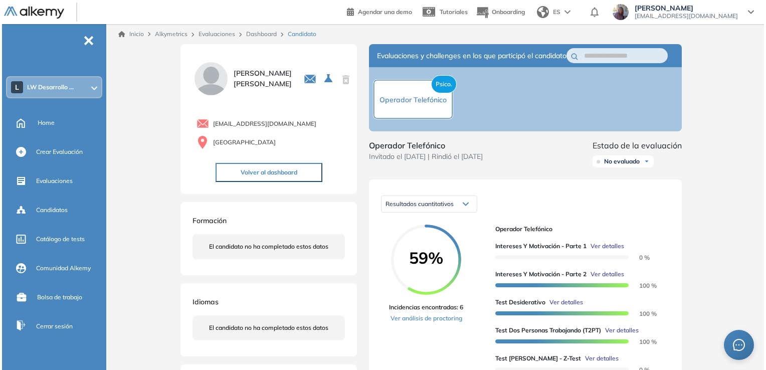
scroll to position [3337, 0]
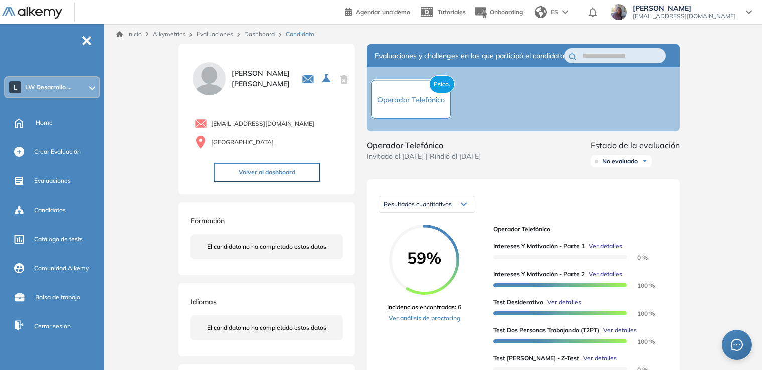
click at [612, 279] on span "Ver detalles" at bounding box center [606, 274] width 34 height 9
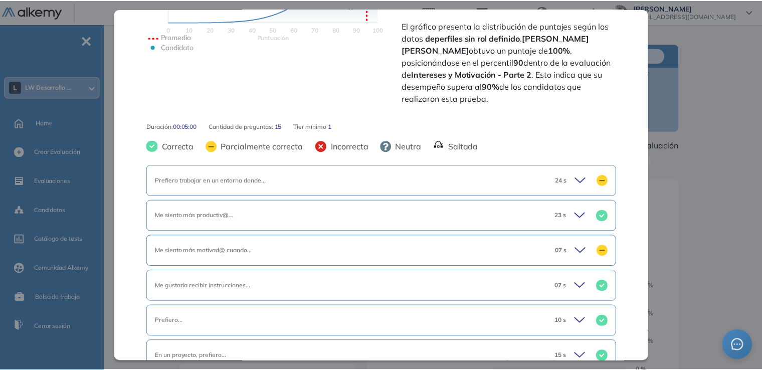
scroll to position [297, 0]
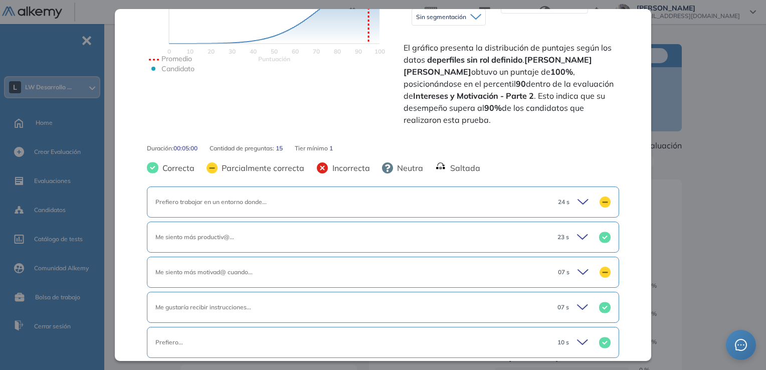
click at [694, 226] on div "Intereses y Motivación - Parte 2 Cuestionarios Integrador Idiomas Objetivos Per…" at bounding box center [436, 376] width 521 height 664
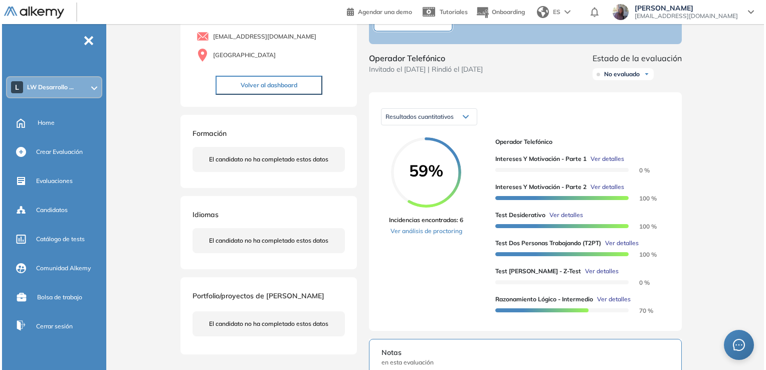
scroll to position [96, 0]
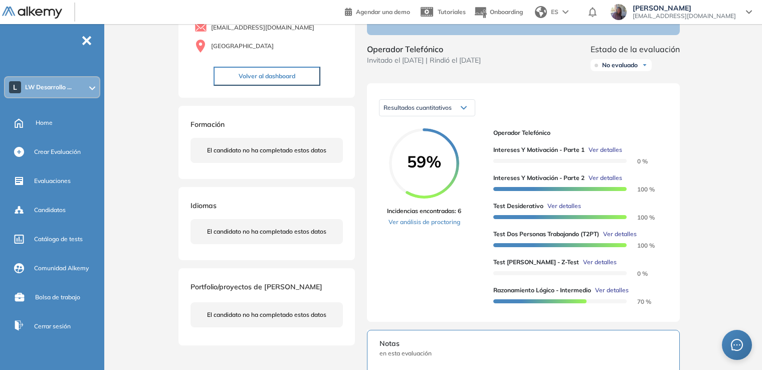
click at [562, 211] on span "Ver detalles" at bounding box center [564, 206] width 34 height 9
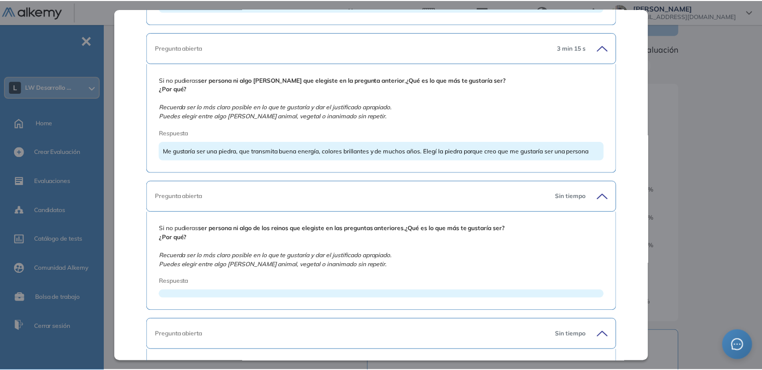
scroll to position [653, 0]
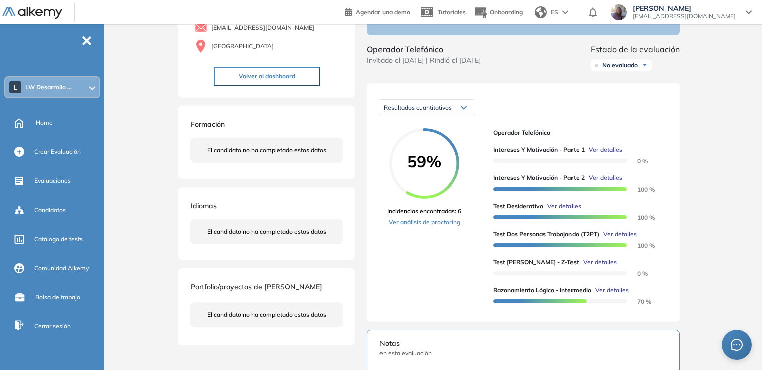
click at [717, 234] on div "Inicio Alkymetrics Evaluaciones Dashboard Candidato Test Desiderativo Proyectiv…" at bounding box center [435, 282] width 654 height 708
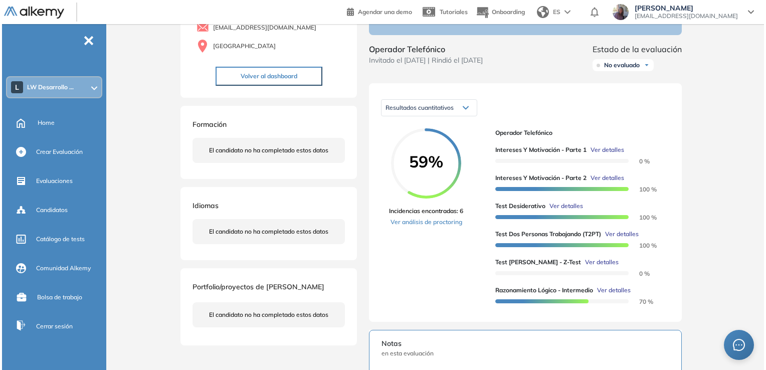
scroll to position [256, 0]
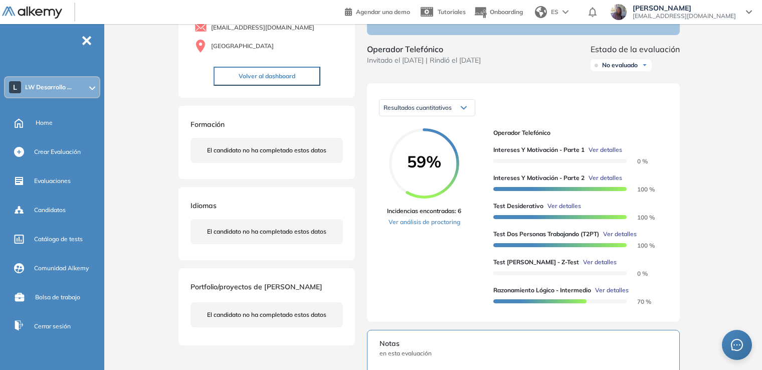
click at [570, 211] on span "Ver detalles" at bounding box center [564, 206] width 34 height 9
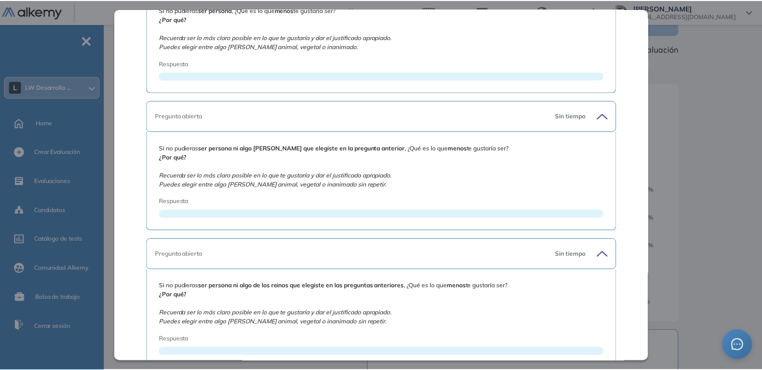
scroll to position [1020, 0]
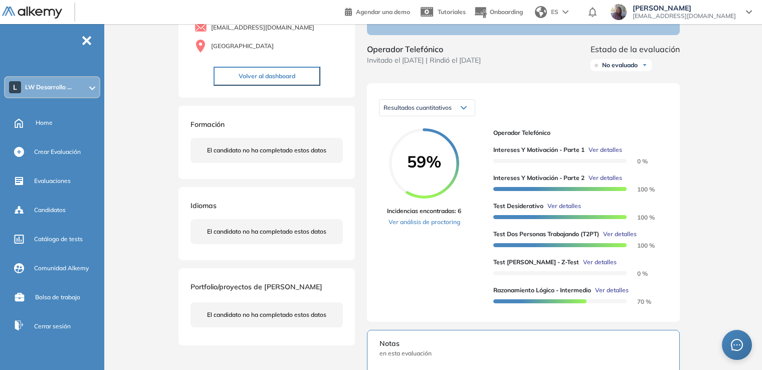
click at [684, 244] on div "Test Desiderativo Proyectivas Integrador Idiomas Objetivos Proyectiva Rasgos de…" at bounding box center [434, 280] width 521 height 664
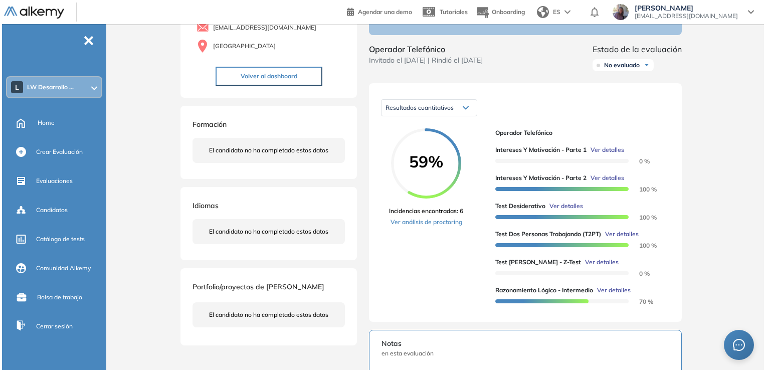
scroll to position [623, 0]
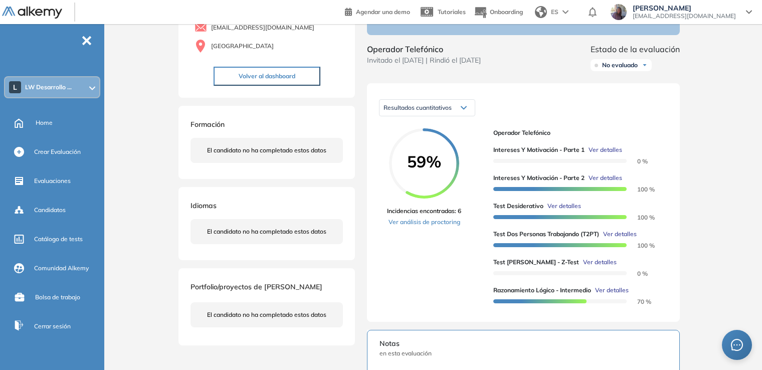
click at [632, 239] on span "Ver detalles" at bounding box center [620, 234] width 34 height 9
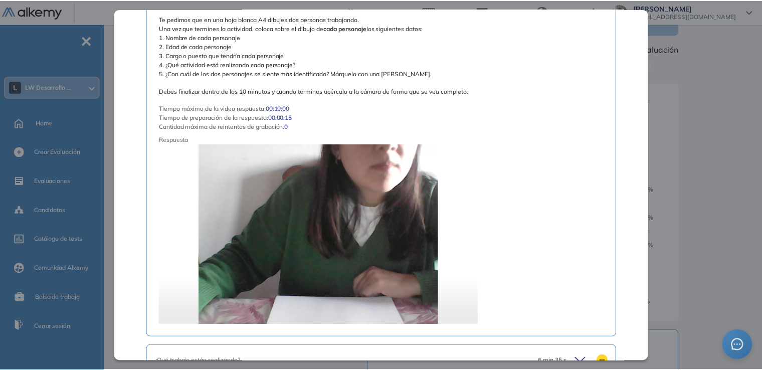
scroll to position [551, 0]
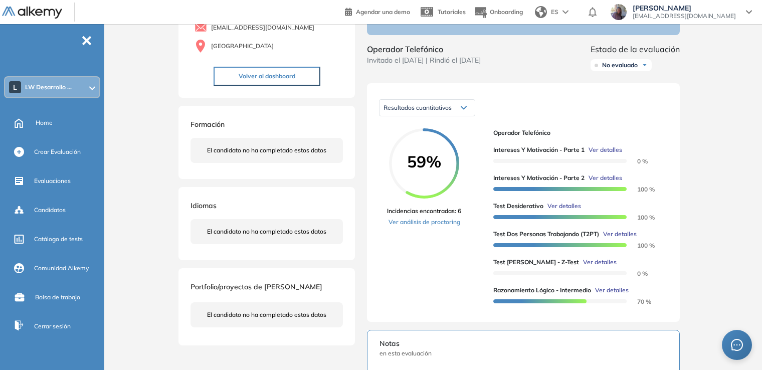
click at [690, 177] on div "Test Dos Personas Trabajando (T2PT) Proyectivas Integrador Idiomas Objetivos Co…" at bounding box center [434, 280] width 521 height 664
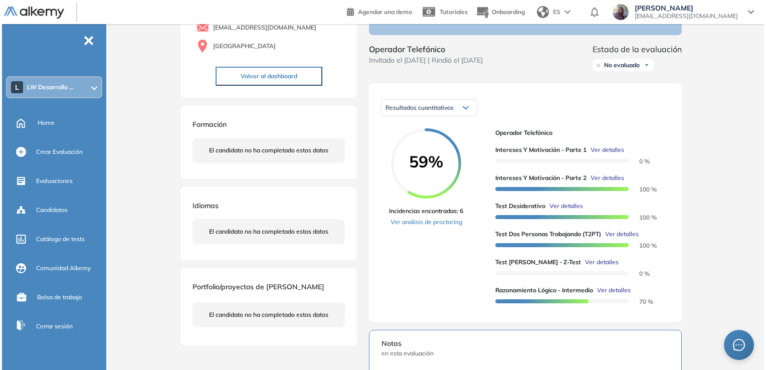
scroll to position [139, 0]
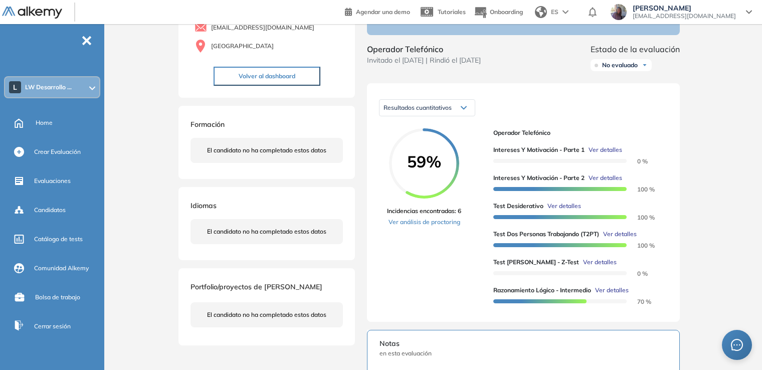
click at [626, 239] on span "Ver detalles" at bounding box center [620, 234] width 34 height 9
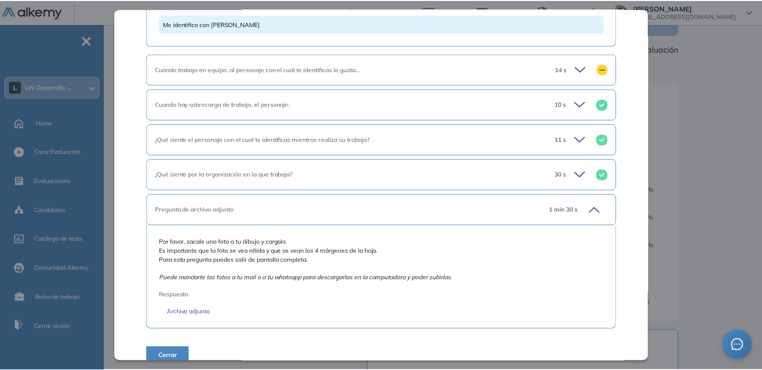
scroll to position [1136, 0]
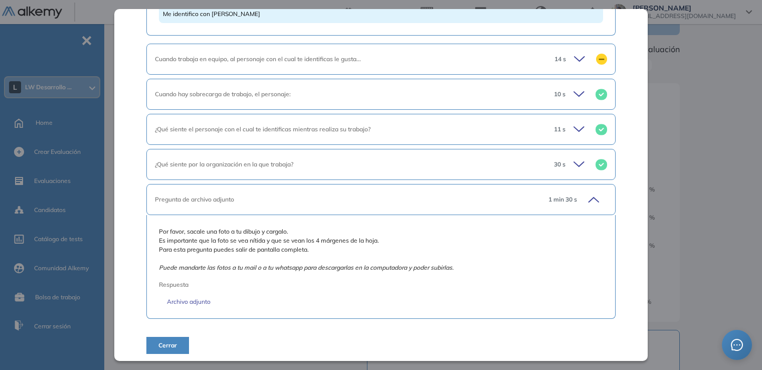
click at [711, 226] on div "Inicio Alkymetrics Evaluaciones Dashboard Candidato Test Dos Personas Trabajand…" at bounding box center [435, 282] width 654 height 708
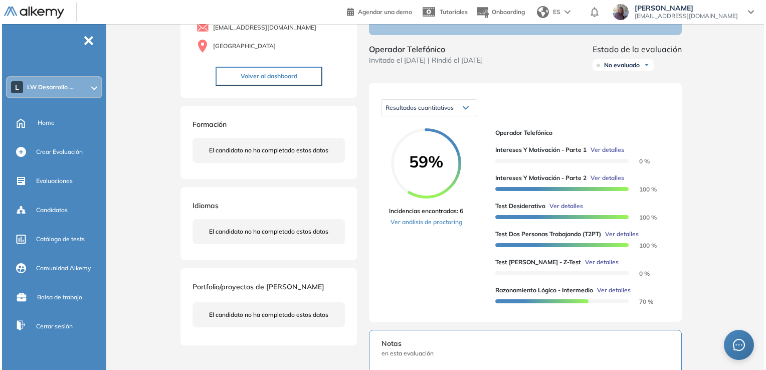
scroll to position [724, 0]
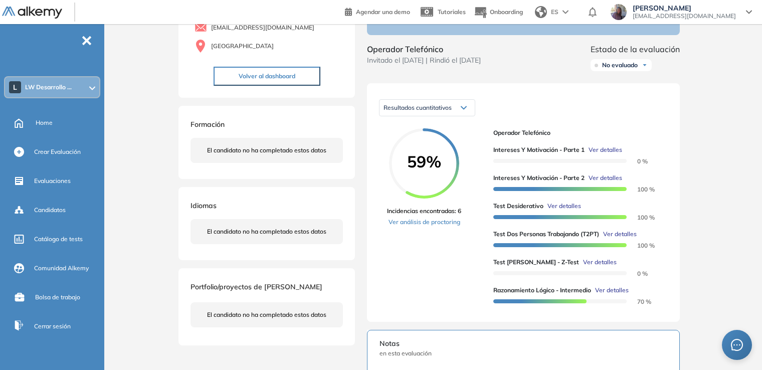
click at [586, 267] on span "Ver detalles" at bounding box center [600, 262] width 34 height 9
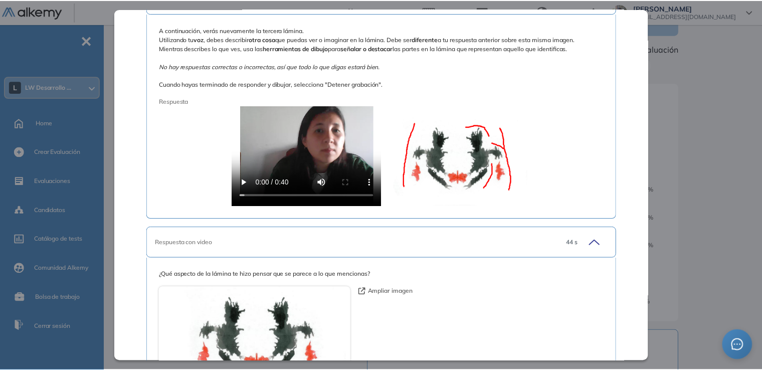
scroll to position [5482, 0]
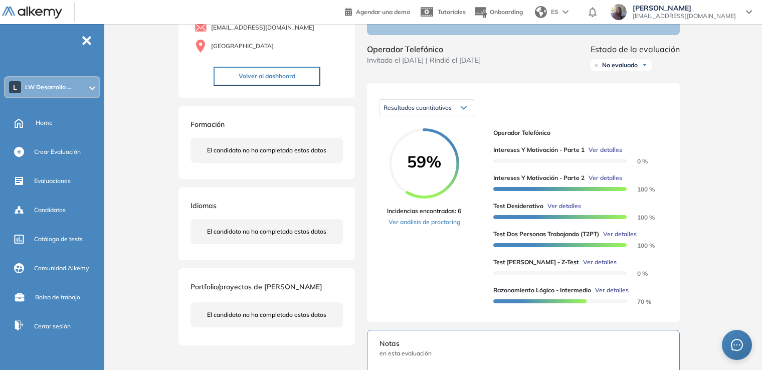
click at [723, 215] on div "Inicio Alkymetrics Evaluaciones Dashboard Candidato Test [PERSON_NAME] - Z-Test…" at bounding box center [435, 282] width 654 height 708
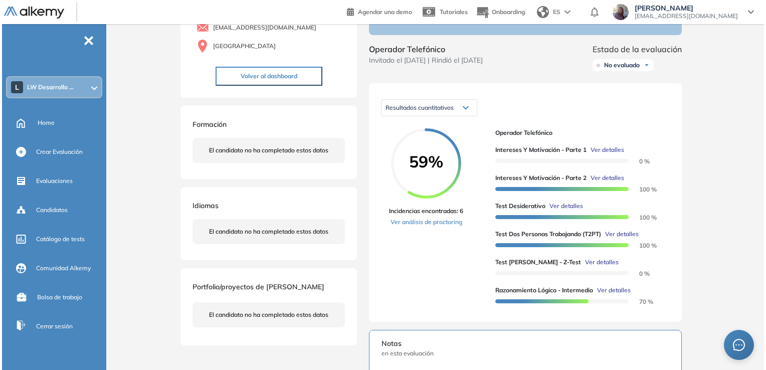
scroll to position [5415, 0]
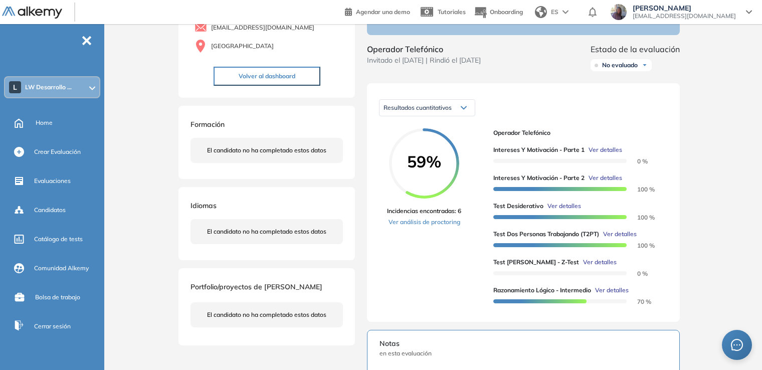
click at [609, 295] on span "Ver detalles" at bounding box center [612, 290] width 34 height 9
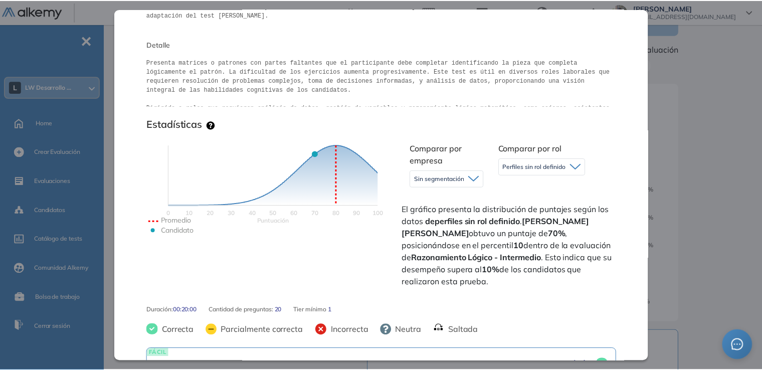
scroll to position [105, 0]
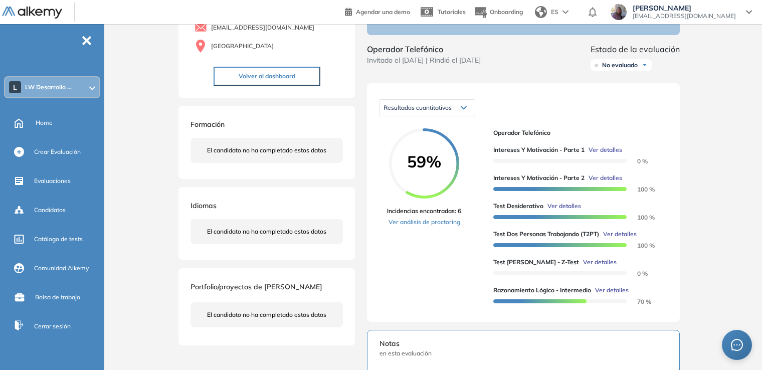
click at [702, 152] on div "Inicio Alkymetrics Evaluaciones Dashboard Candidato Razonamiento Lógico - Inter…" at bounding box center [435, 282] width 654 height 708
click at [422, 227] on link "Ver análisis de proctoring" at bounding box center [424, 222] width 74 height 9
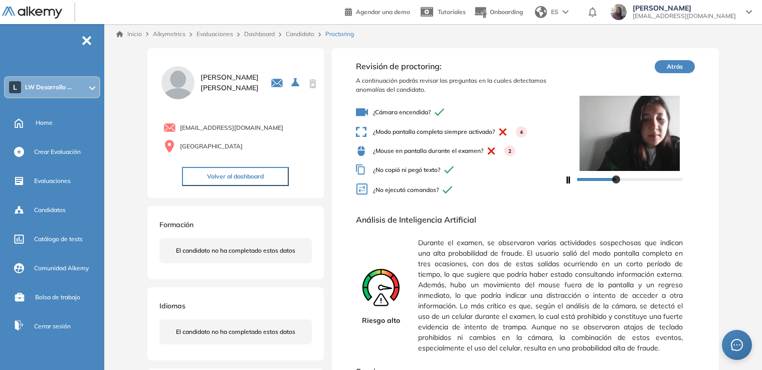
click at [673, 67] on button "Atrás" at bounding box center [675, 66] width 40 height 13
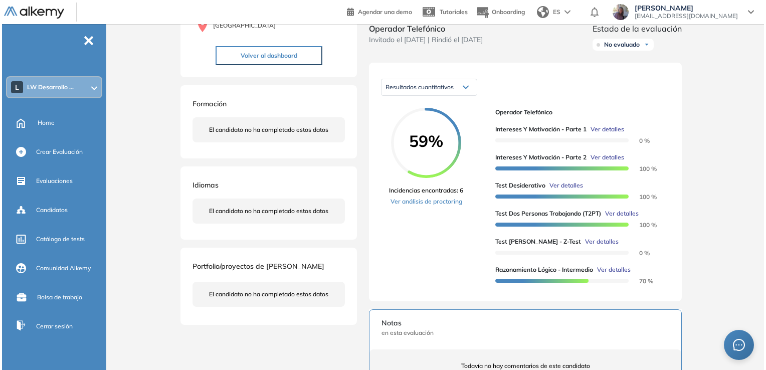
scroll to position [117, 0]
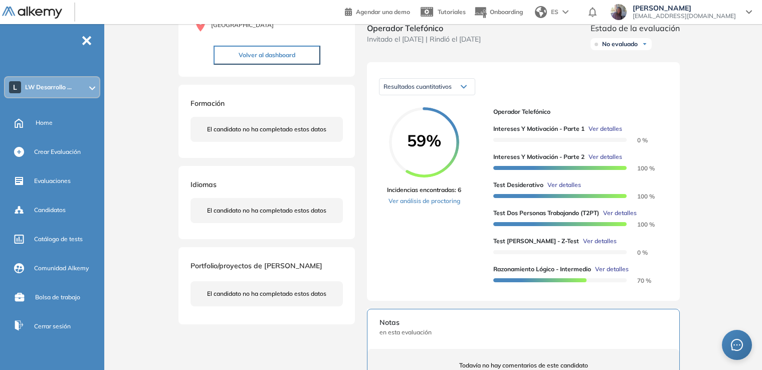
click at [601, 133] on div "Intereses y Motivación - Parte 1 Ver detalles 0 % Intereses y Motivación - Part…" at bounding box center [576, 200] width 166 height 168
click at [602, 133] on span "Ver detalles" at bounding box center [606, 128] width 34 height 9
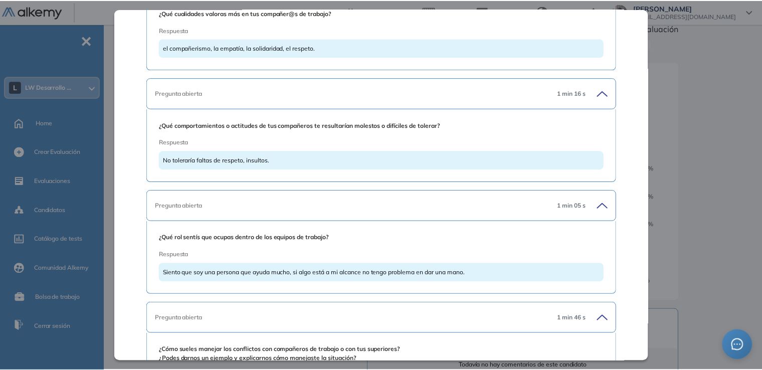
scroll to position [3737, 0]
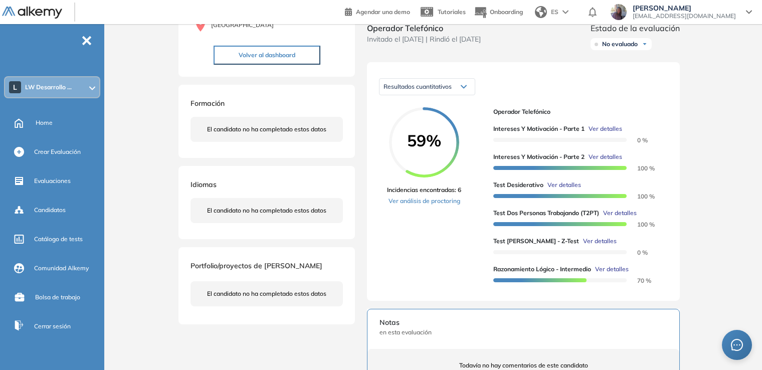
click at [726, 232] on div "Inicio Alkymetrics Evaluaciones Dashboard Candidato Intereses y Motivación - Pa…" at bounding box center [435, 261] width 654 height 708
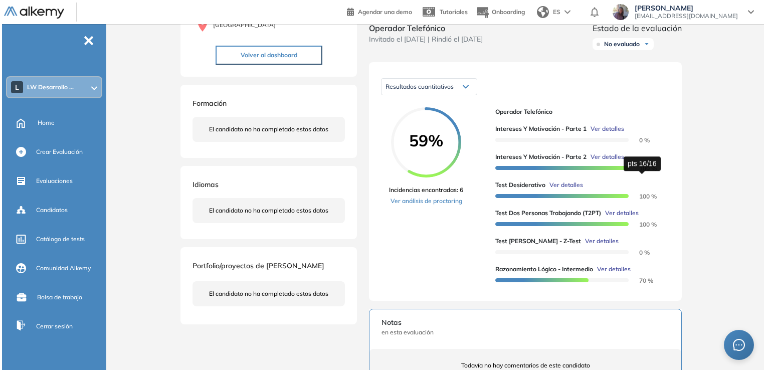
scroll to position [3337, 0]
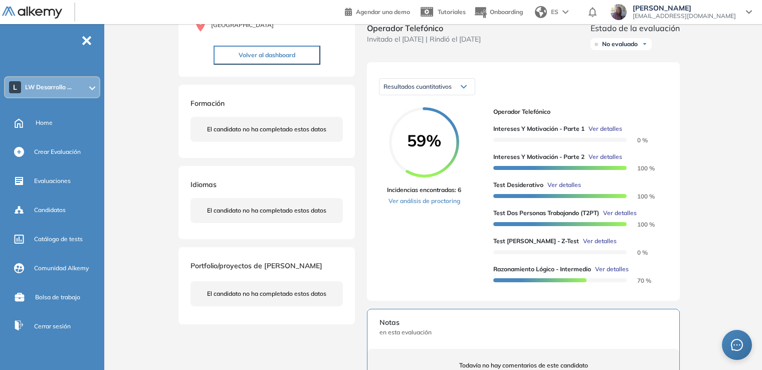
click at [616, 161] on span "Ver detalles" at bounding box center [606, 156] width 34 height 9
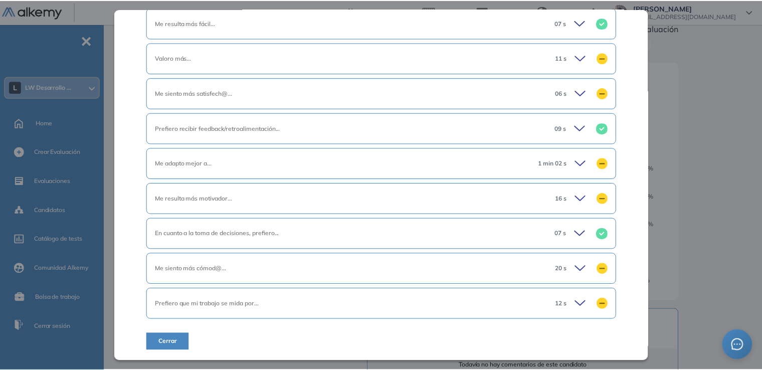
scroll to position [671, 0]
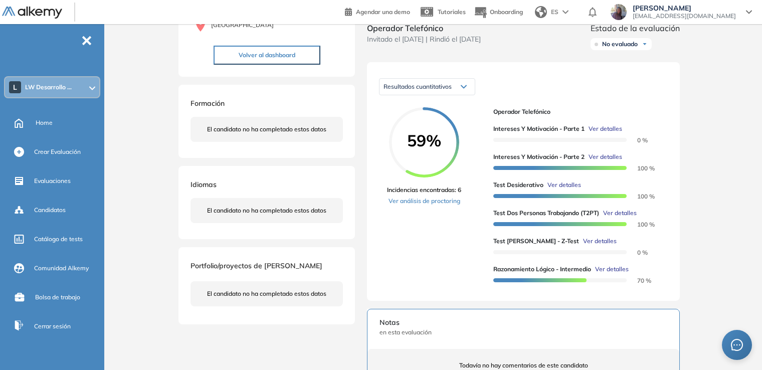
click at [696, 223] on div "Inicio Alkymetrics Evaluaciones Dashboard Candidato Intereses y Motivación - Pa…" at bounding box center [435, 261] width 654 height 708
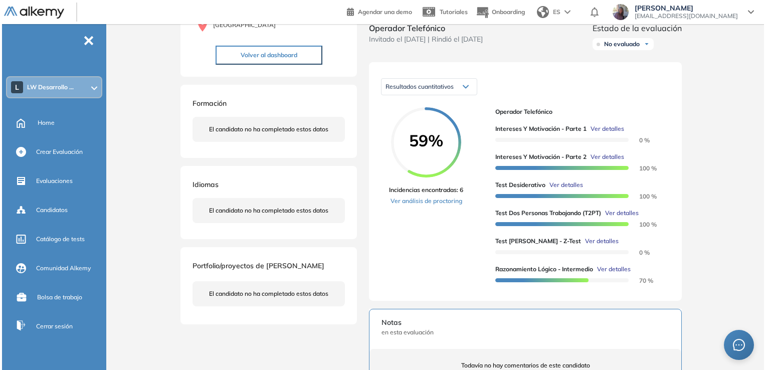
scroll to position [271, 0]
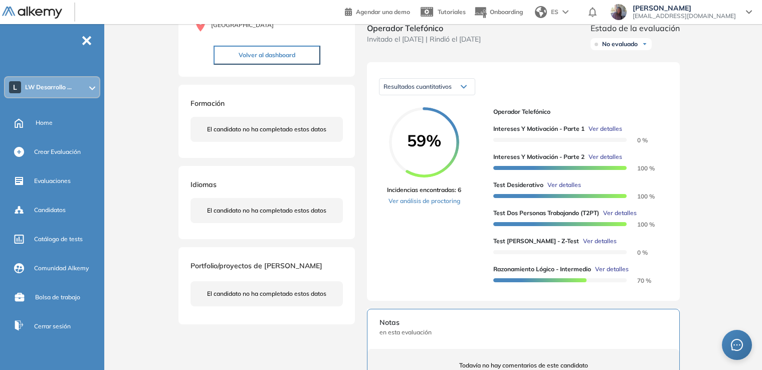
click at [567, 189] on span "Ver detalles" at bounding box center [564, 184] width 34 height 9
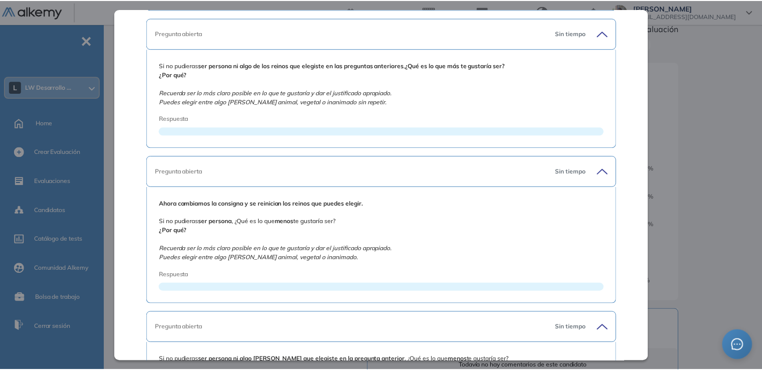
scroll to position [811, 0]
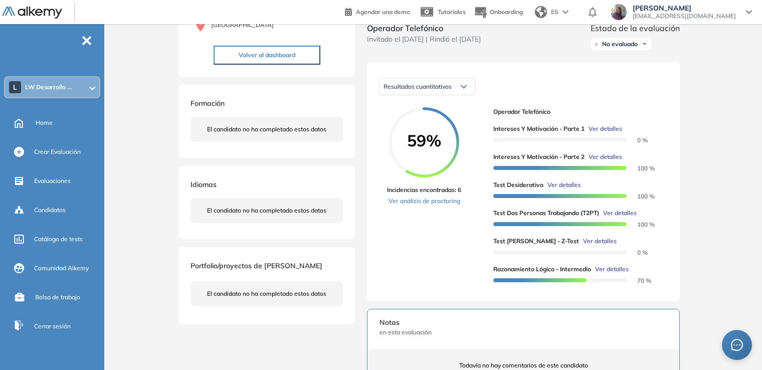
click at [708, 221] on div "Inicio Alkymetrics Evaluaciones Dashboard Candidato Test Desiderativo Proyectiv…" at bounding box center [435, 261] width 654 height 708
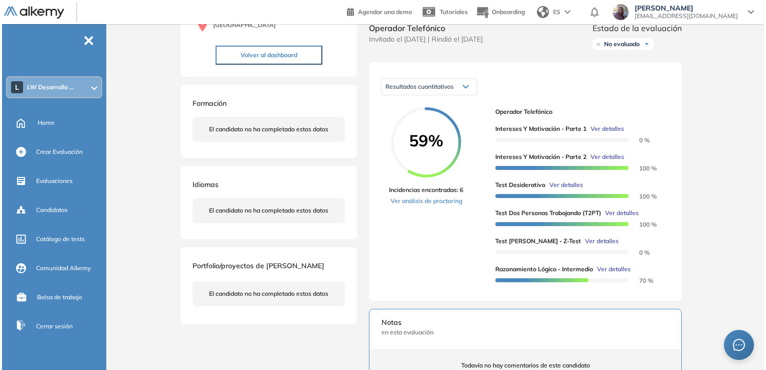
scroll to position [415, 0]
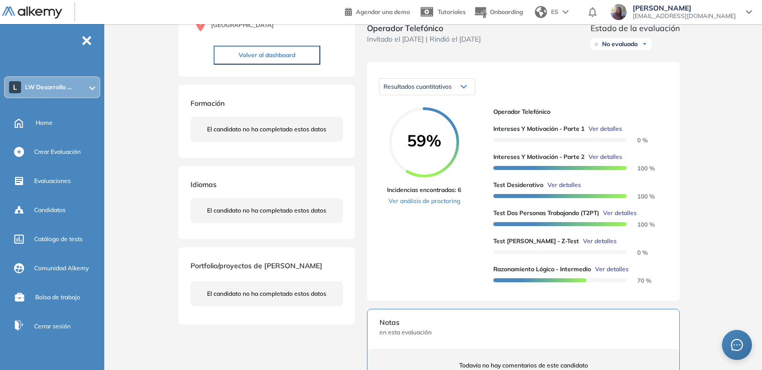
click at [588, 246] on span "Ver detalles" at bounding box center [600, 241] width 34 height 9
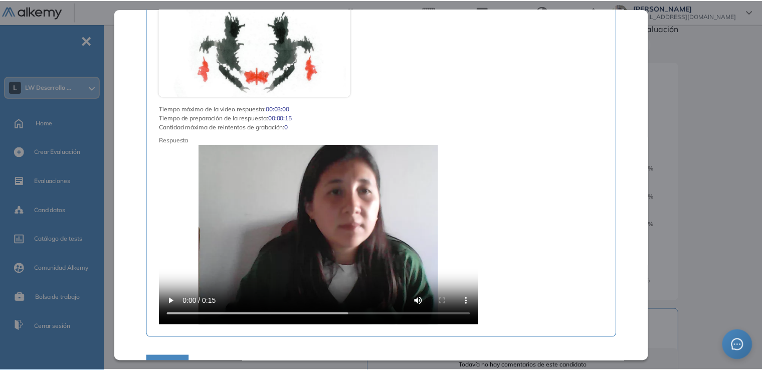
scroll to position [5640, 0]
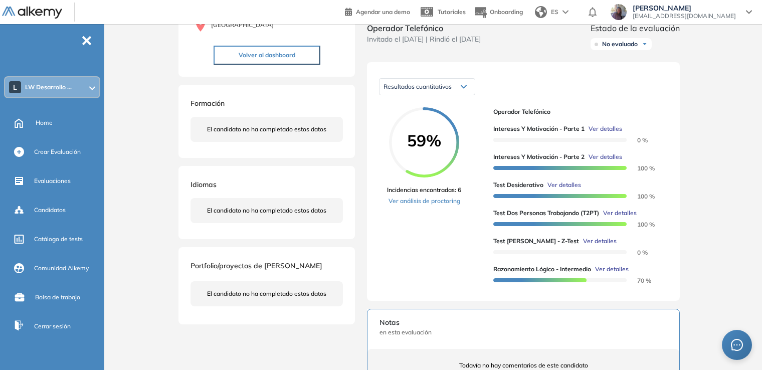
click at [700, 215] on div "Inicio Alkymetrics Evaluaciones Dashboard Candidato Test [PERSON_NAME] - Z-Test…" at bounding box center [435, 261] width 654 height 708
